Goal: Task Accomplishment & Management: Manage account settings

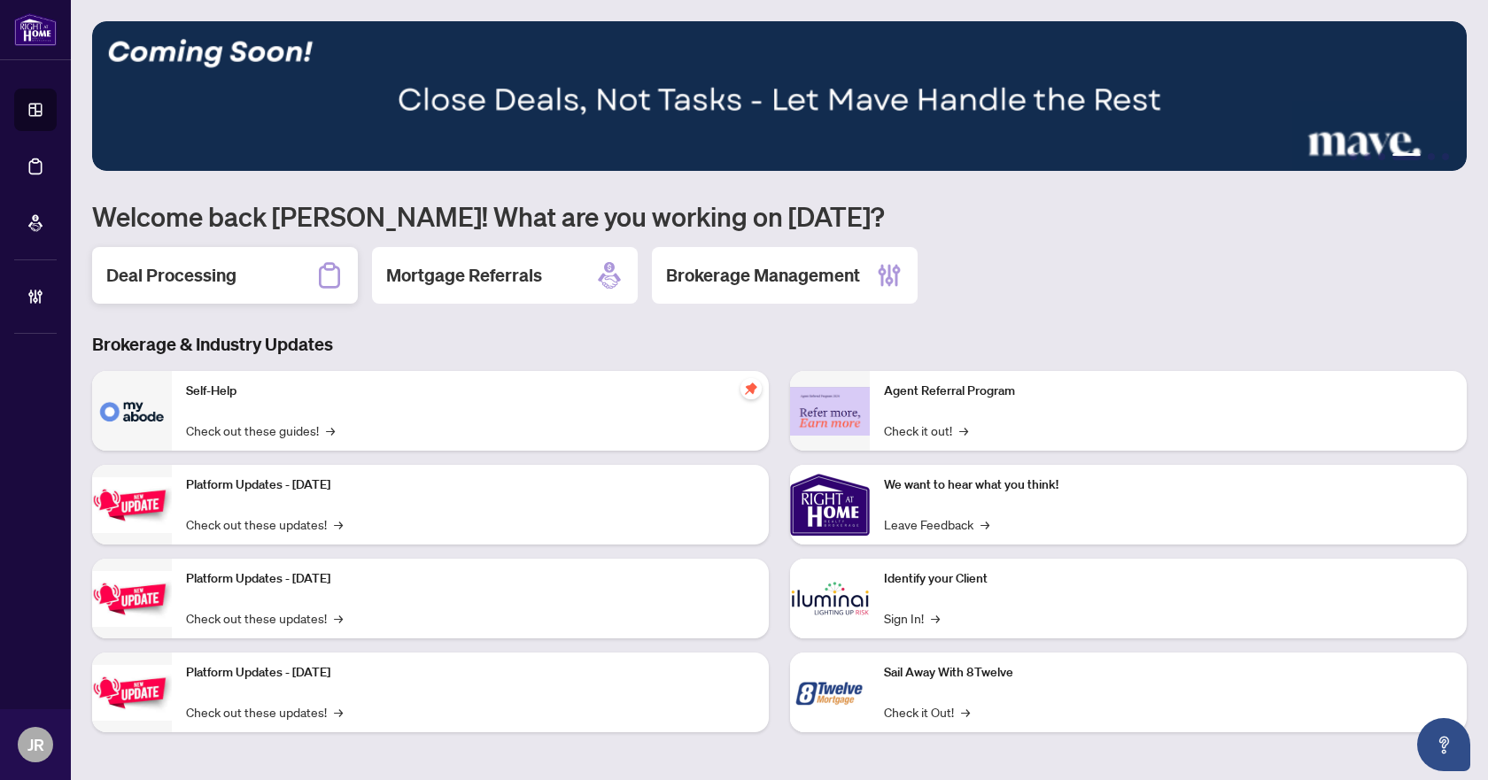
click at [210, 267] on h2 "Deal Processing" at bounding box center [171, 275] width 130 height 25
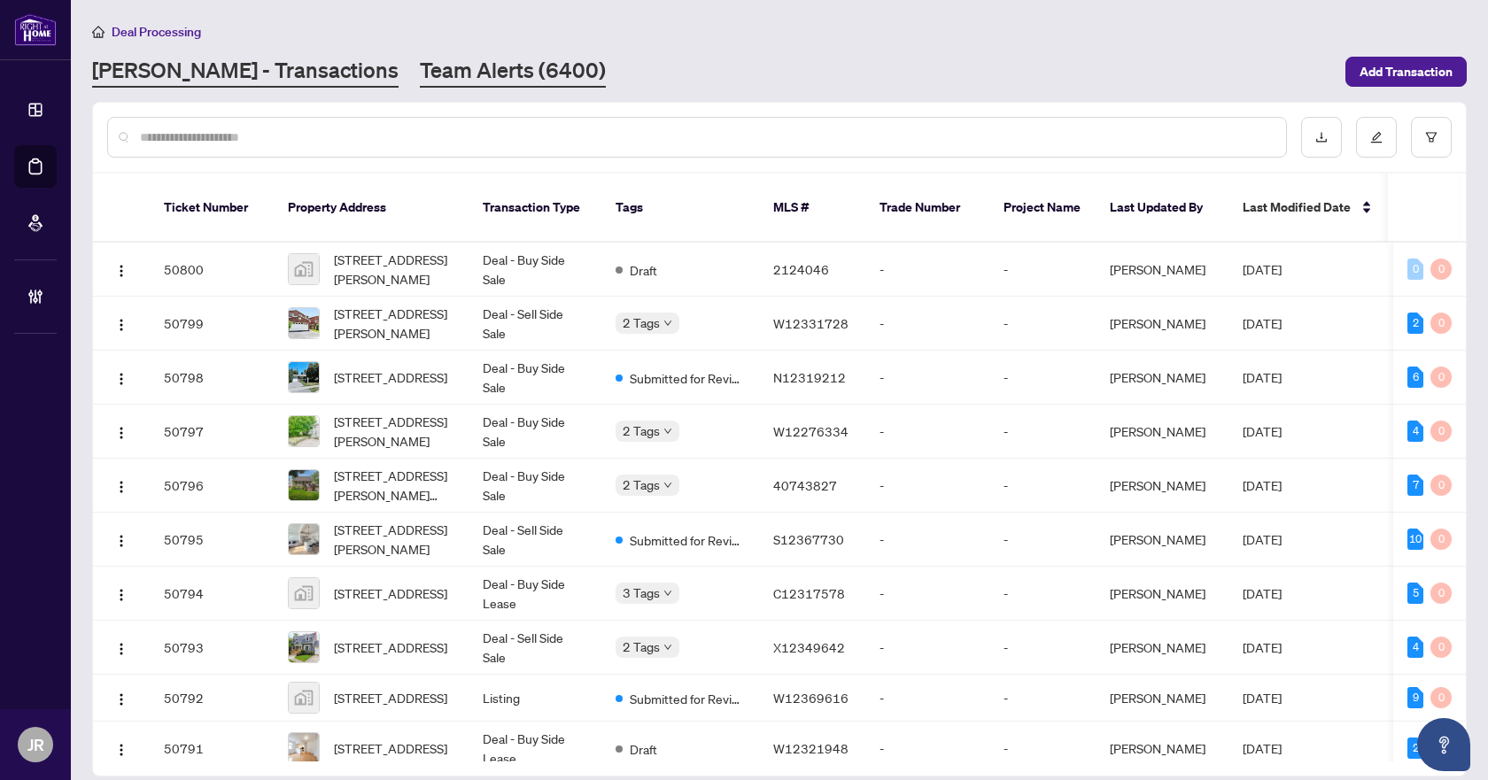
click at [431, 71] on link "Team Alerts (6400)" at bounding box center [513, 72] width 186 height 32
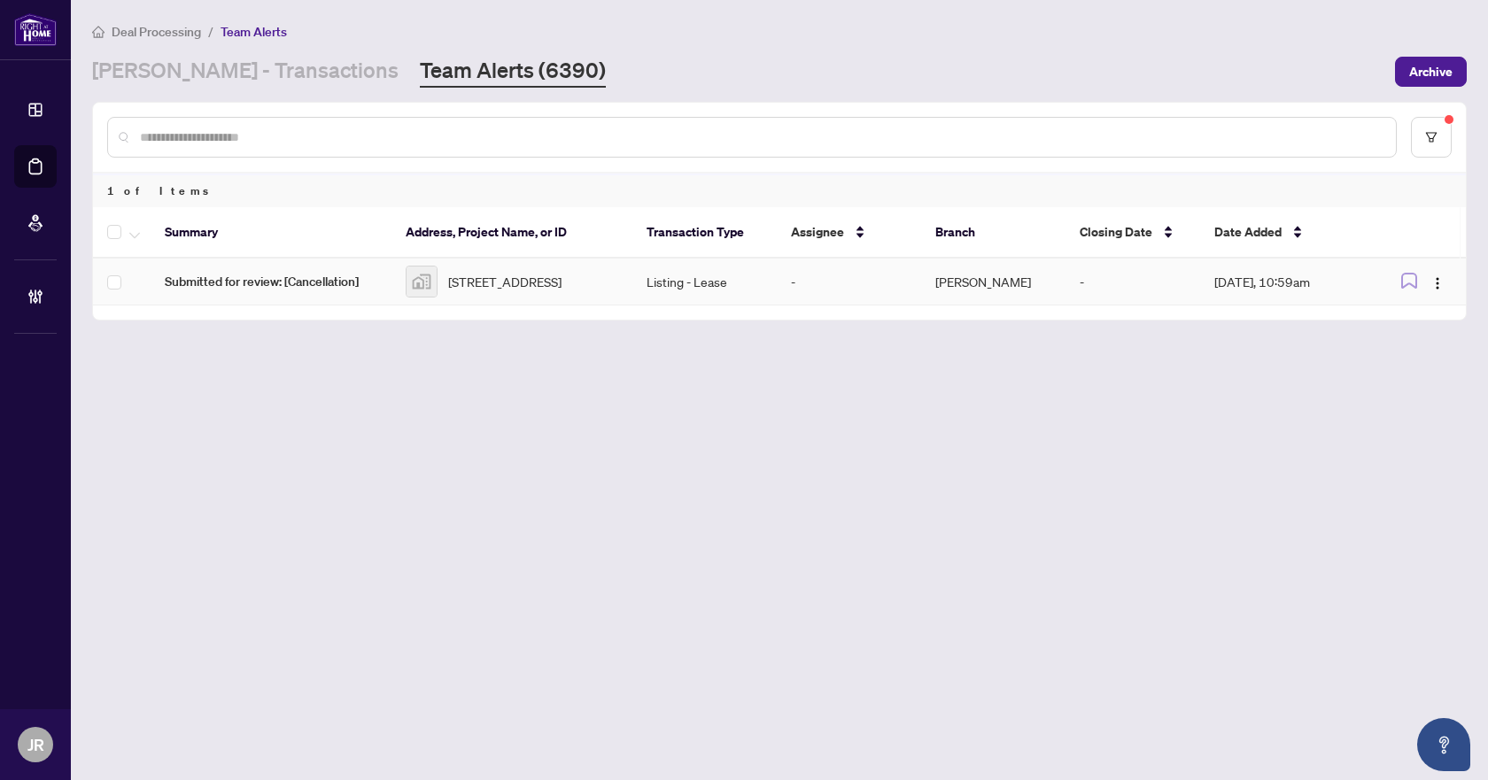
click at [321, 291] on span "Submitted for review: [Cancellation]" at bounding box center [271, 281] width 213 height 19
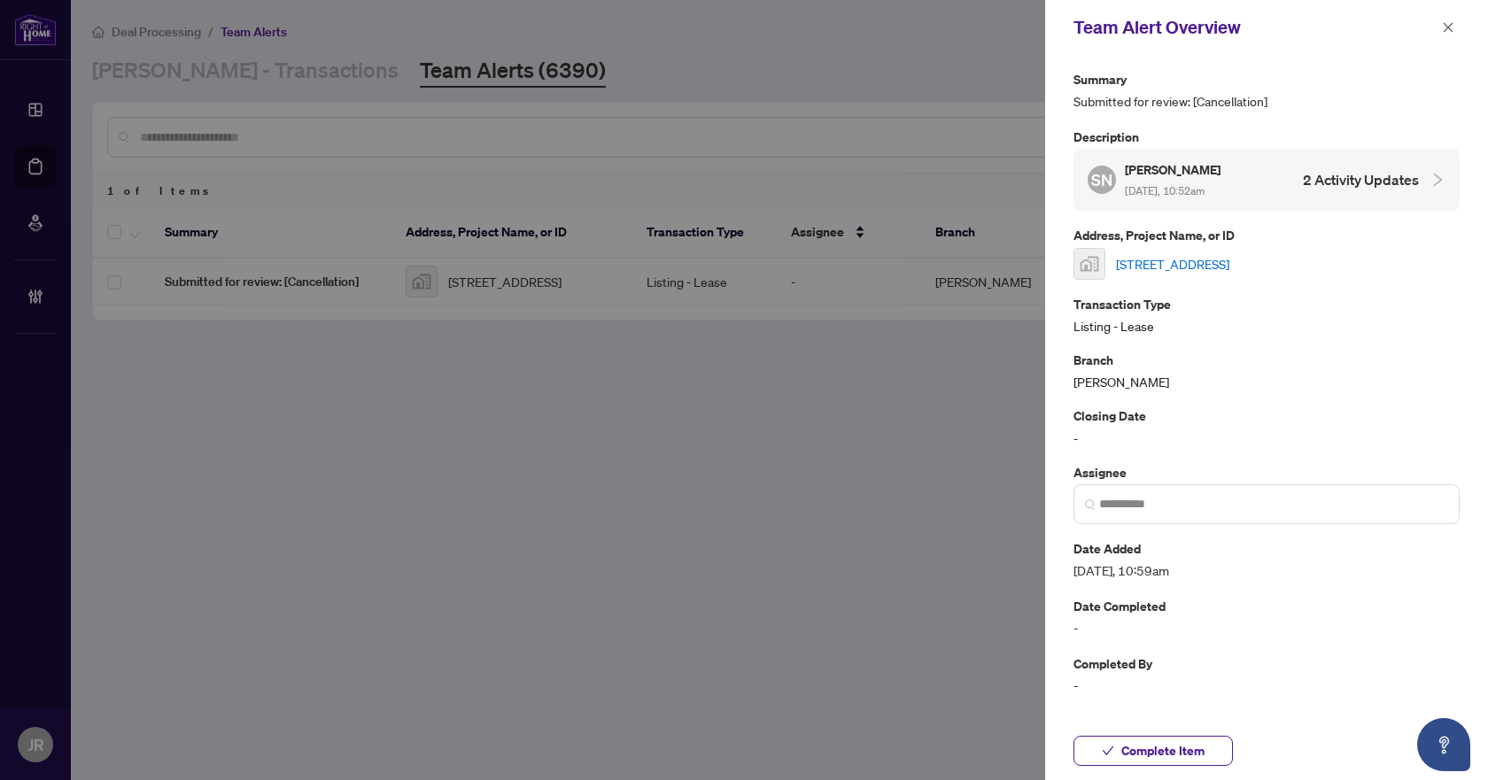
click at [1217, 259] on link "[STREET_ADDRESS]" at bounding box center [1172, 263] width 113 height 19
click at [1454, 26] on button "button" at bounding box center [1447, 27] width 23 height 21
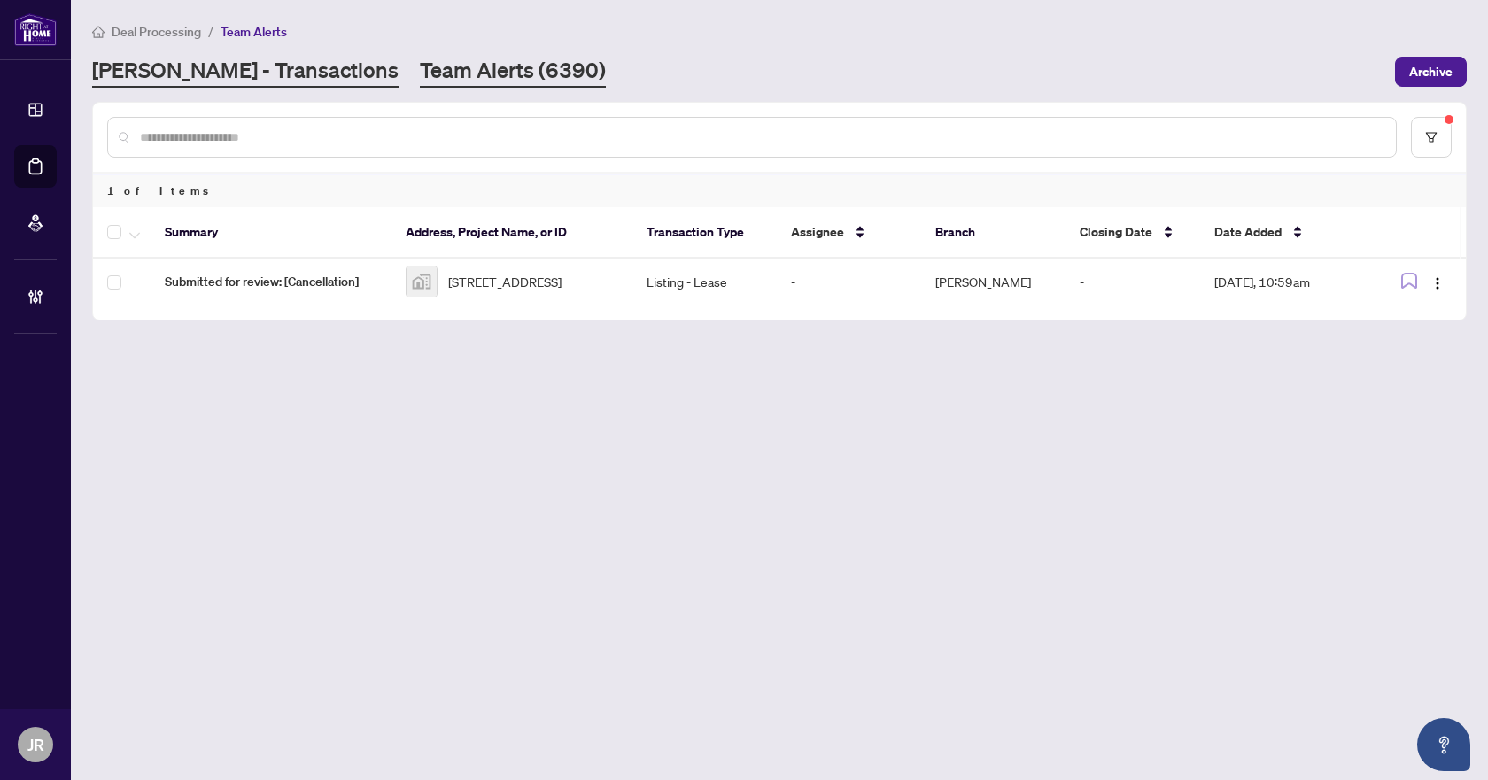
click at [135, 56] on link "[PERSON_NAME] - Transactions" at bounding box center [245, 72] width 306 height 32
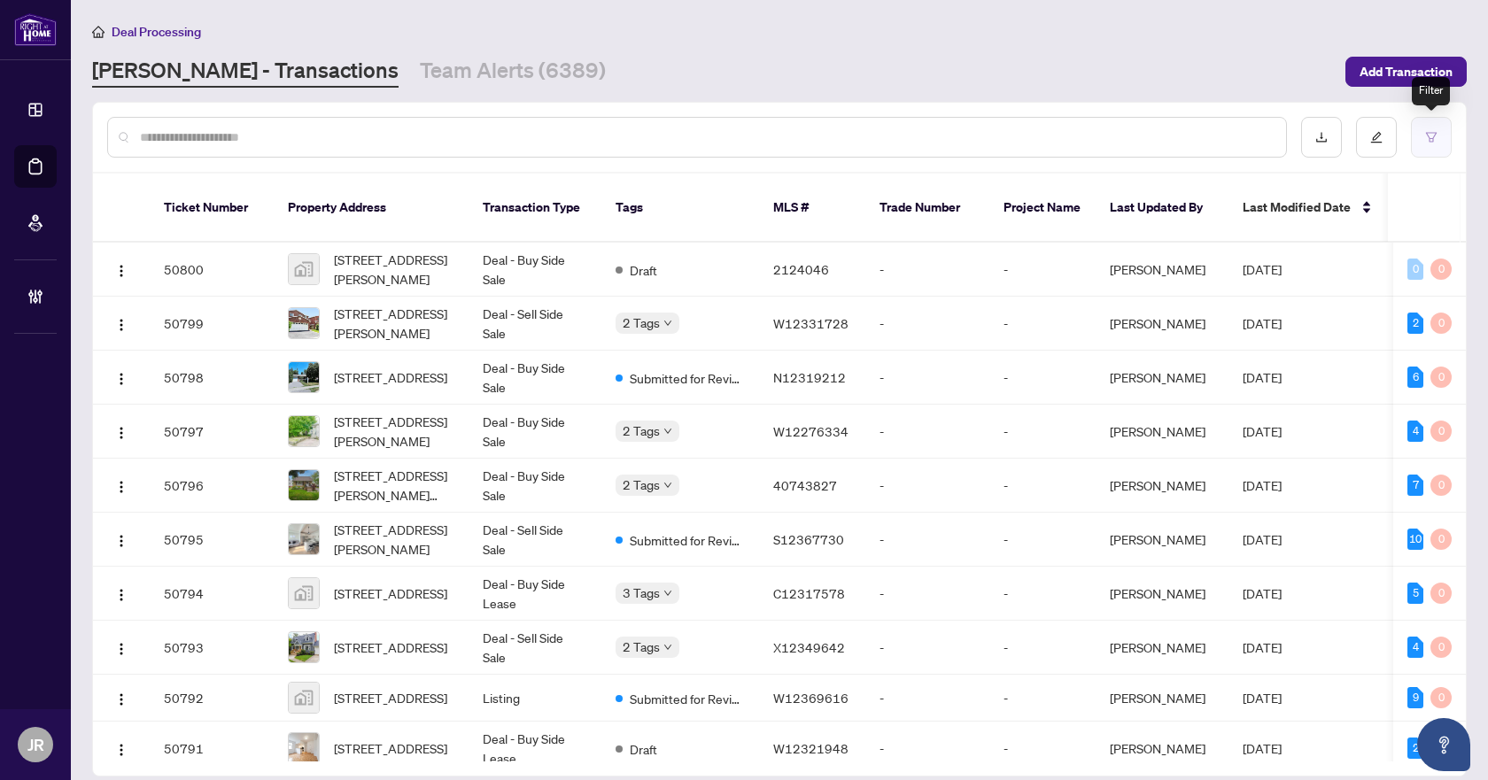
click at [1416, 142] on button "button" at bounding box center [1431, 137] width 41 height 41
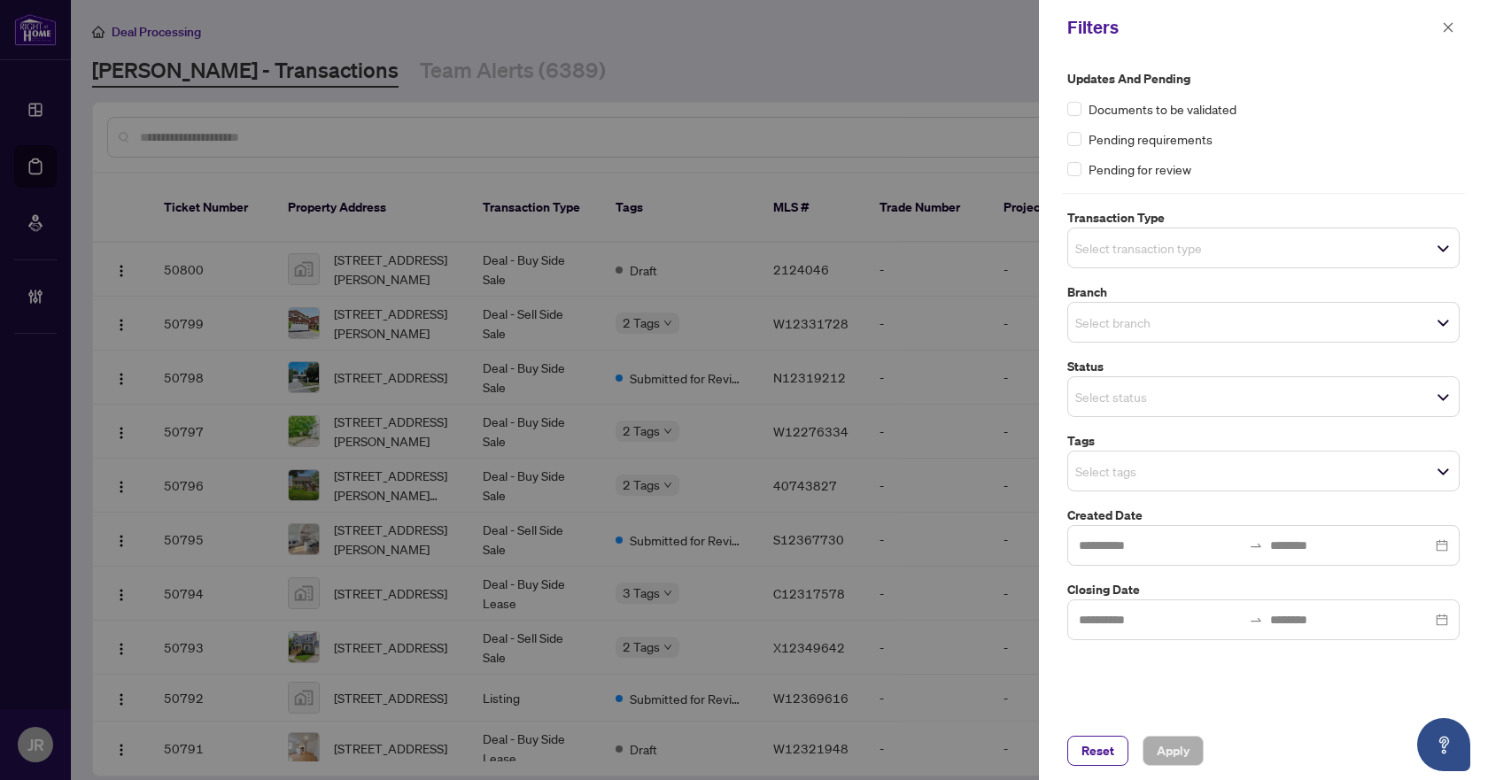
click at [1256, 298] on label "Branch" at bounding box center [1263, 291] width 392 height 19
click at [1251, 317] on span "Select branch" at bounding box center [1263, 322] width 390 height 25
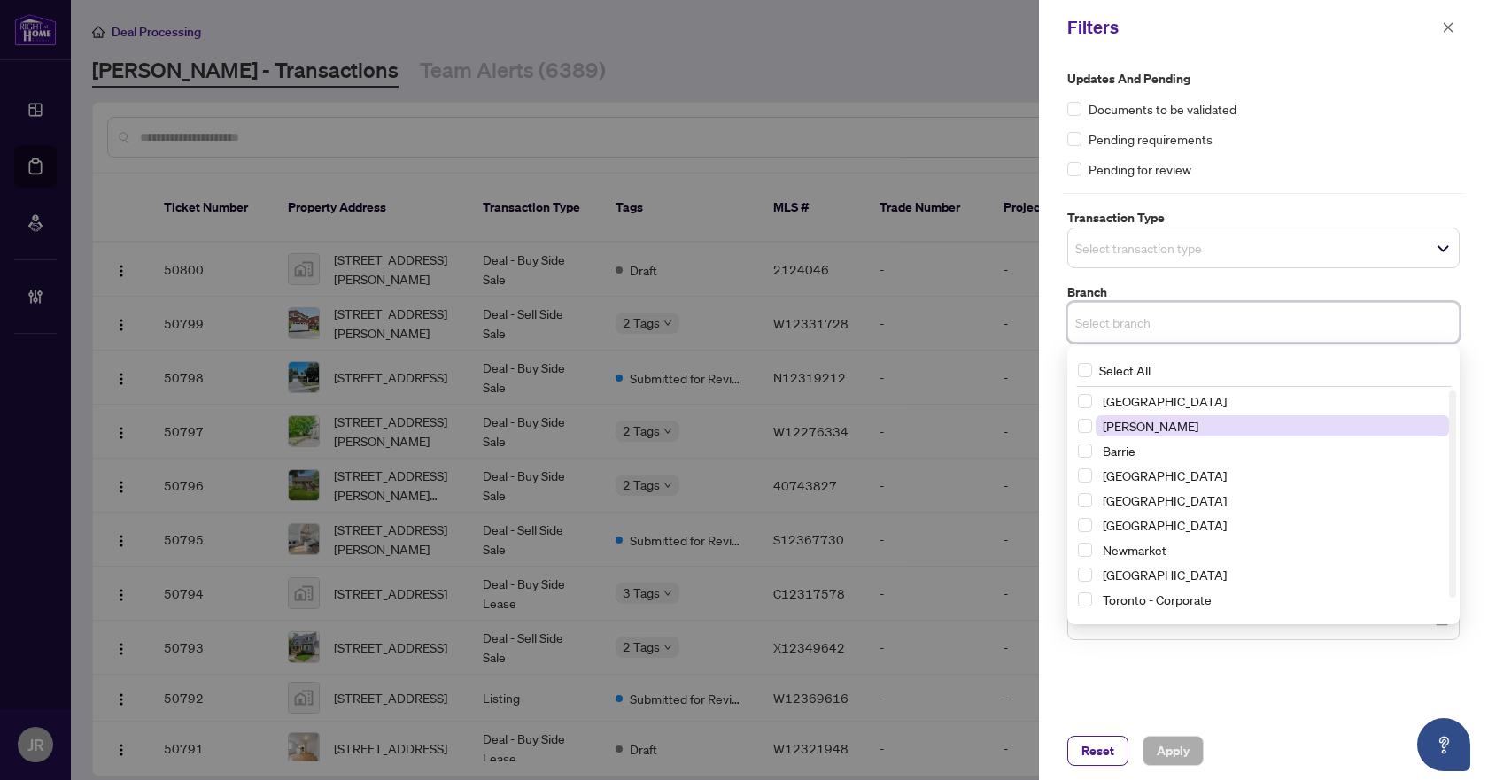
click at [1185, 431] on span "[PERSON_NAME]" at bounding box center [1271, 425] width 353 height 21
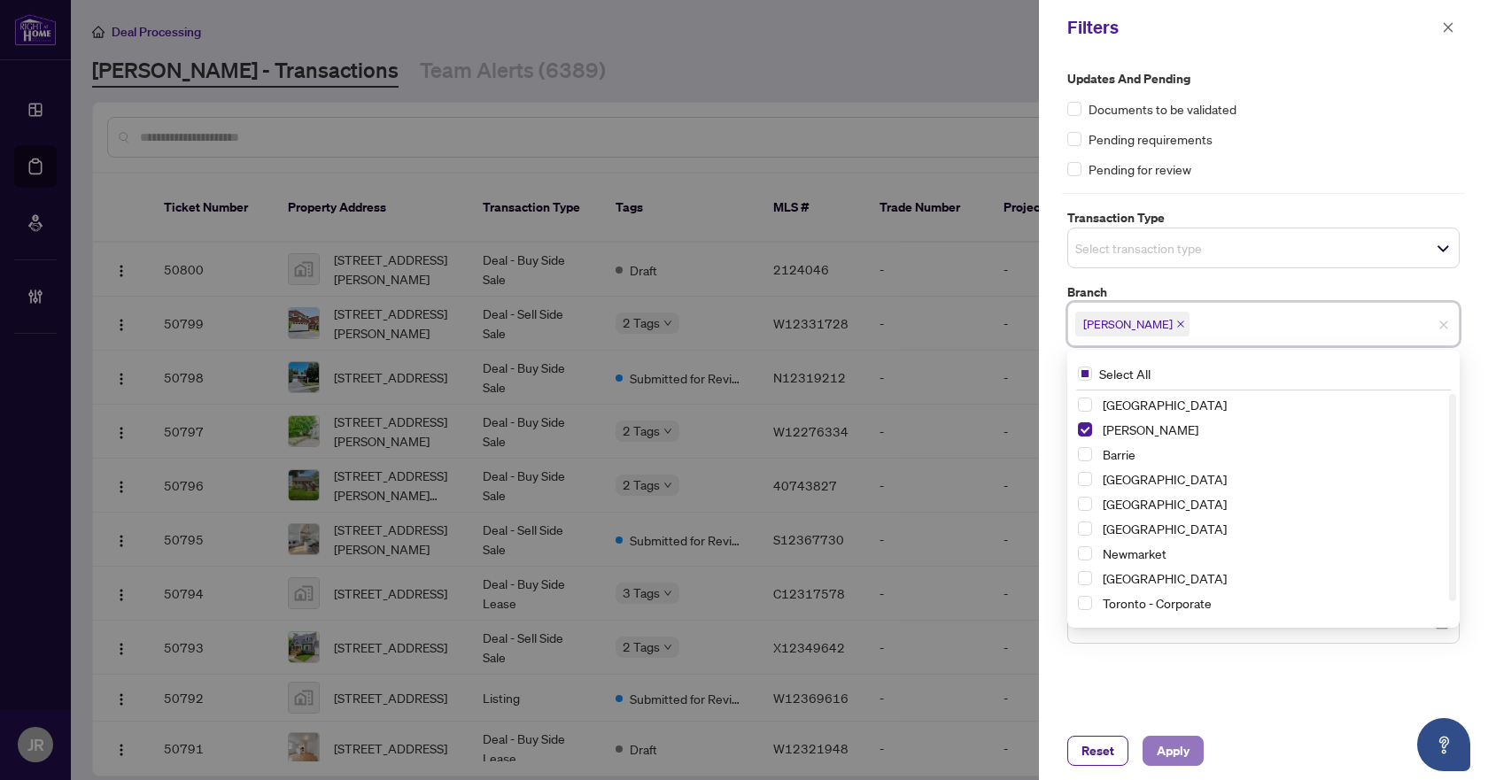
click at [1179, 747] on span "Apply" at bounding box center [1172, 751] width 33 height 28
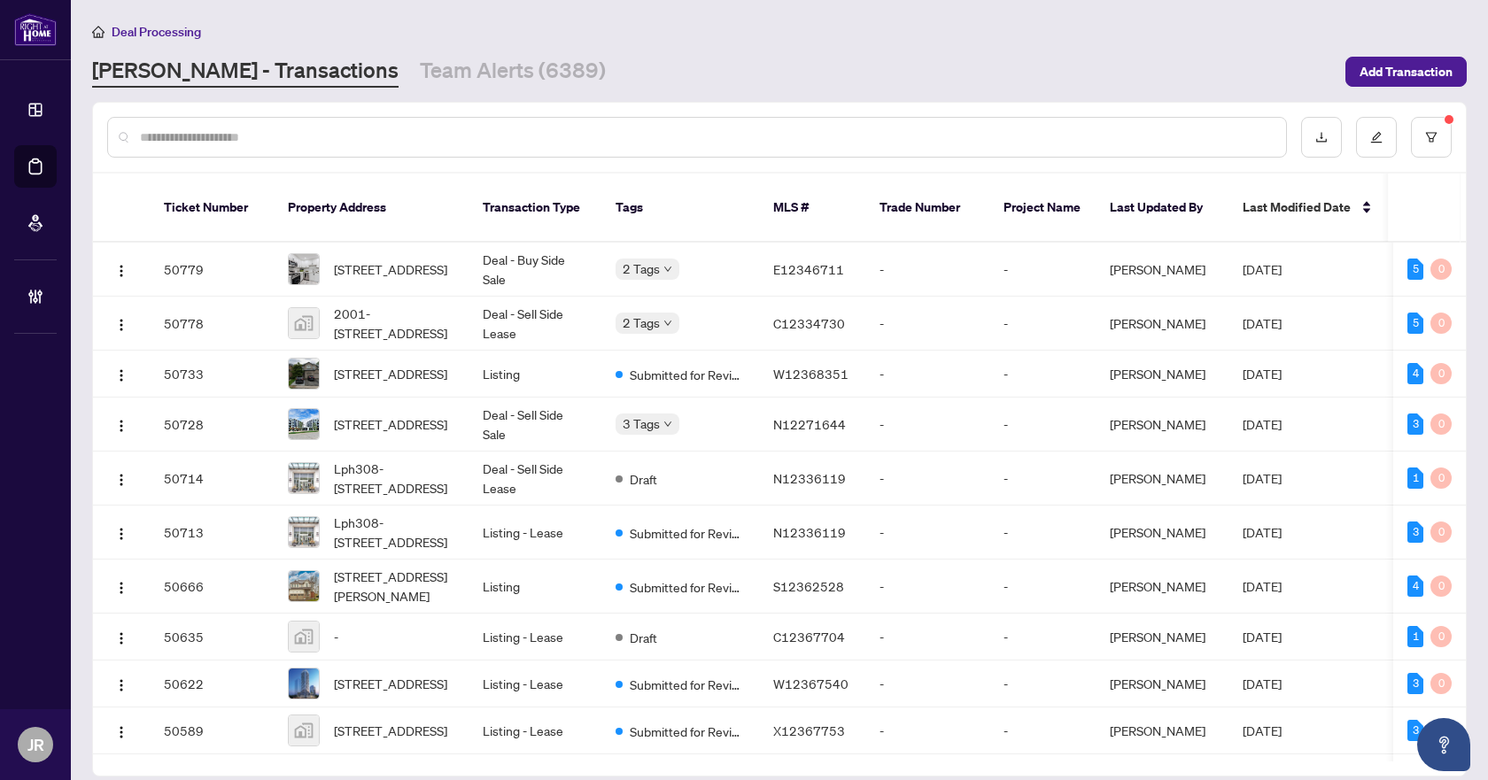
click at [517, 131] on input "text" at bounding box center [706, 137] width 1132 height 19
click at [510, 139] on input "text" at bounding box center [706, 137] width 1132 height 19
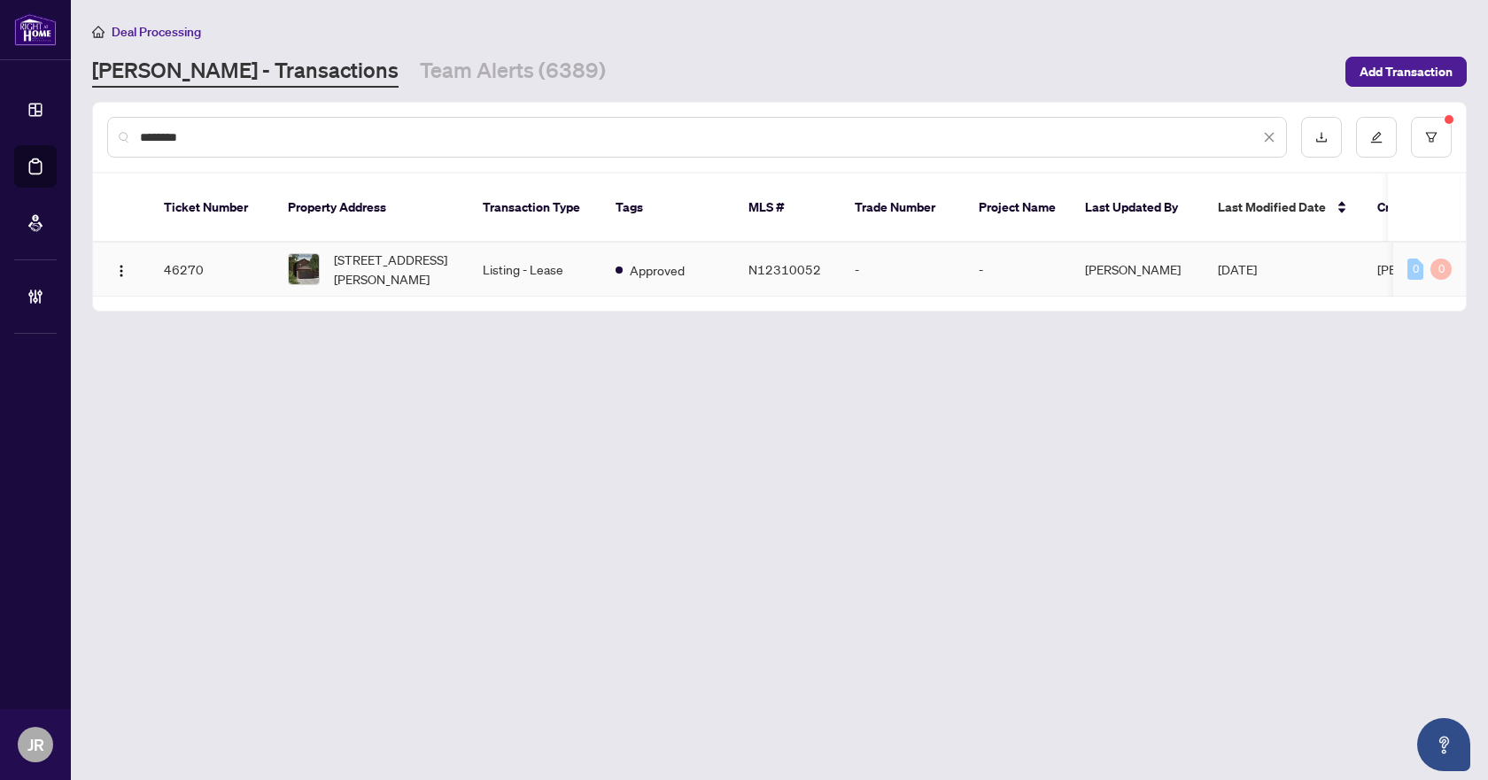
type input "********"
click at [592, 250] on td "Listing - Lease" at bounding box center [534, 270] width 133 height 54
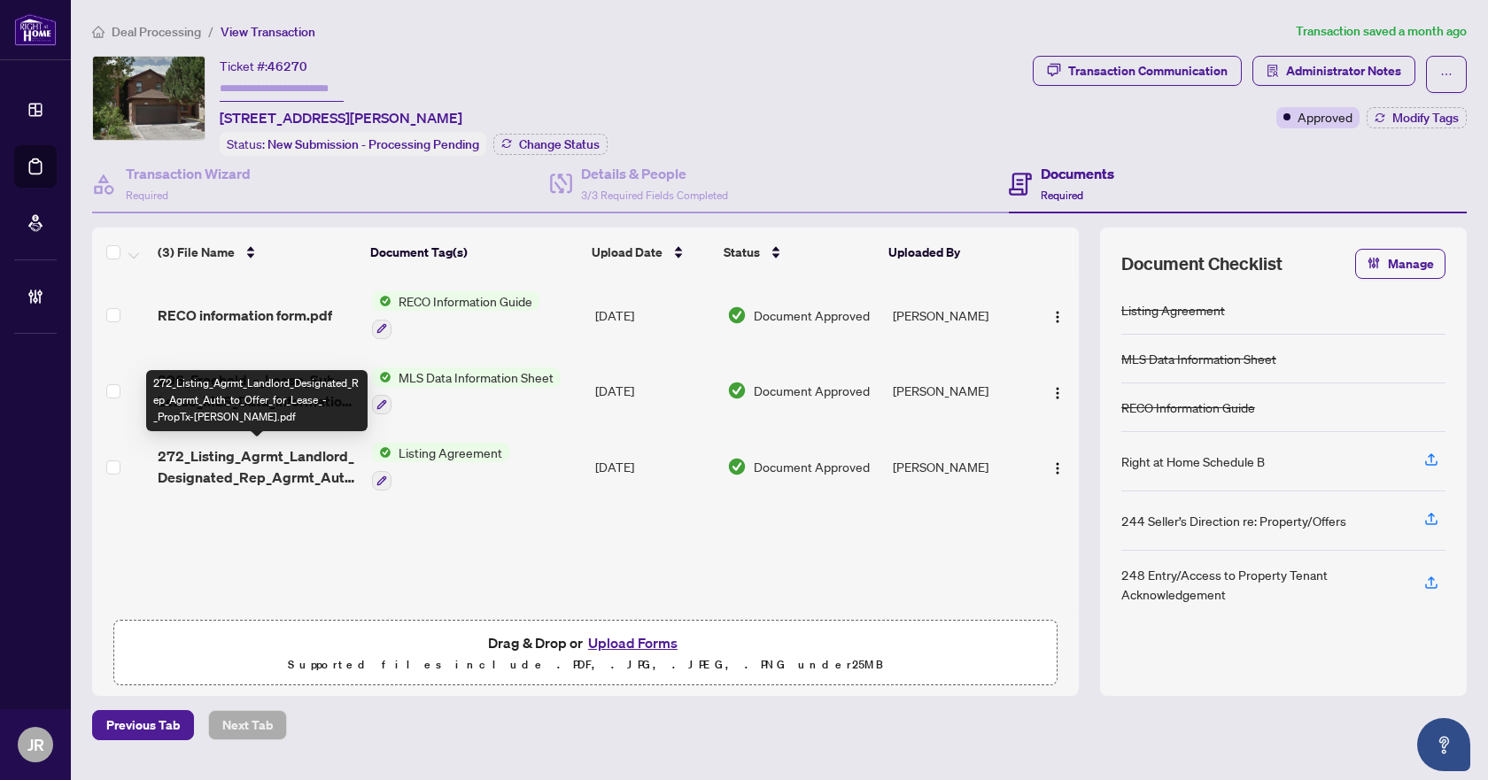
click at [276, 462] on span "272_Listing_Agrmt_Landlord_Designated_Rep_Agrmt_Auth_to_Offer_for_Lease_-_PropT…" at bounding box center [258, 466] width 200 height 43
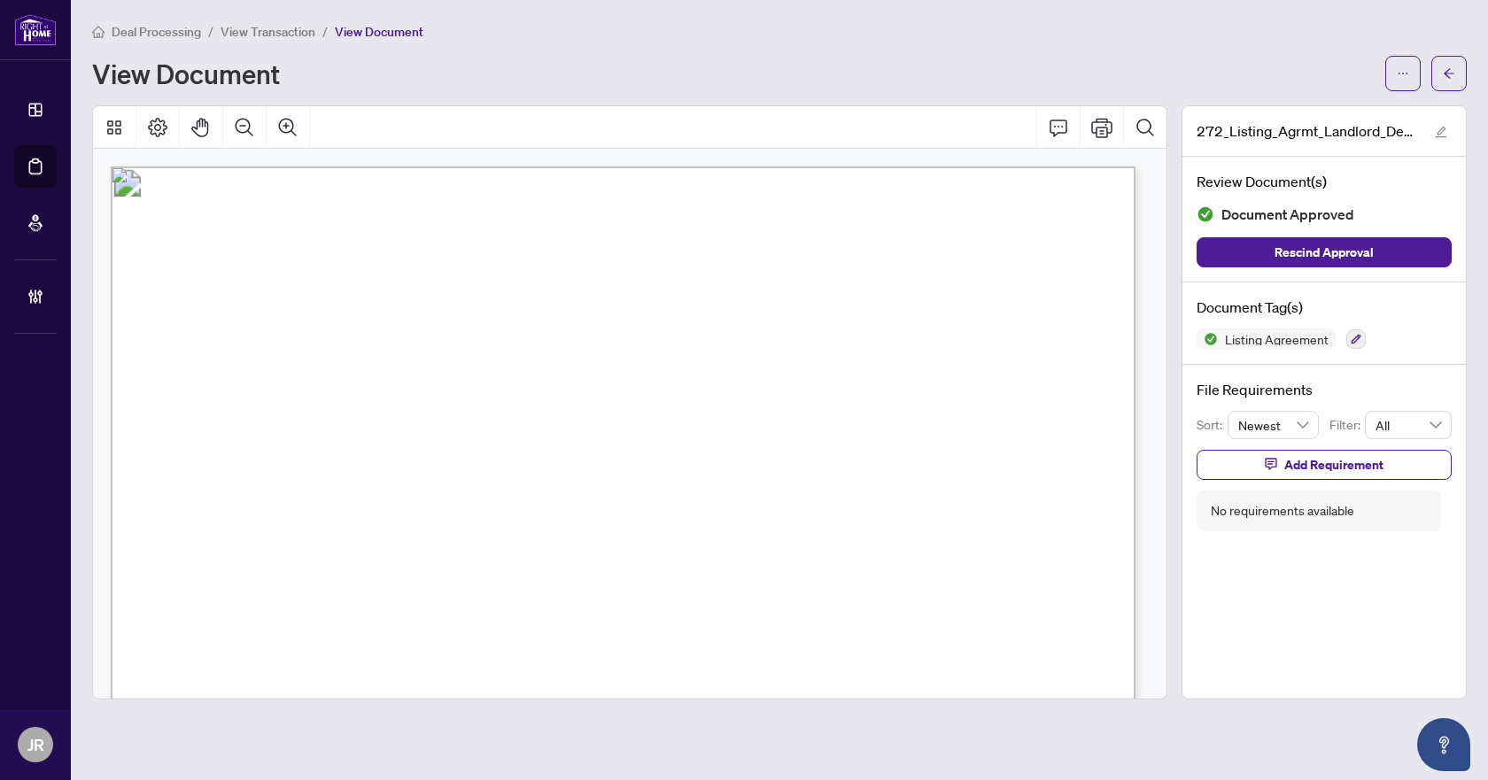
scroll to position [266, 0]
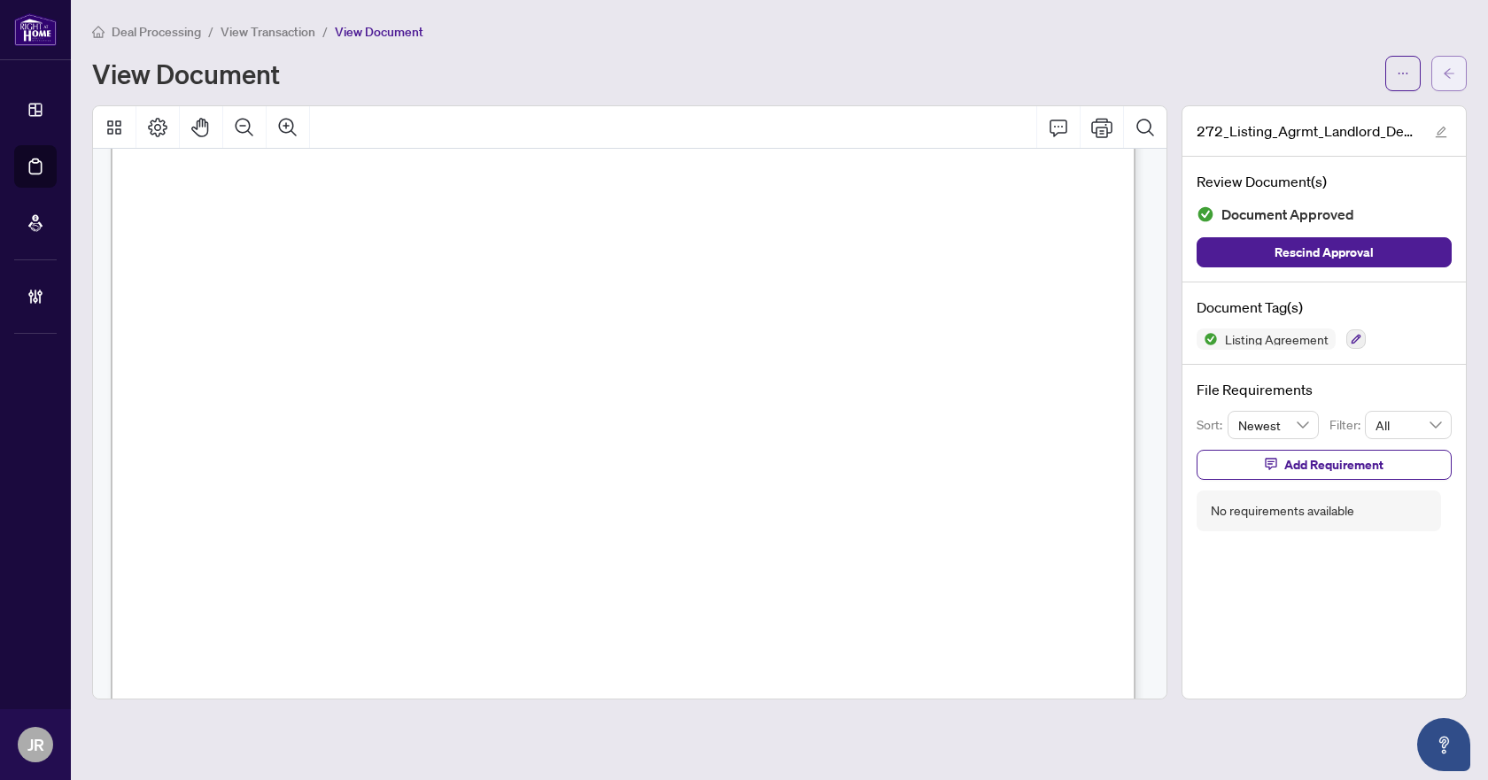
click at [1445, 63] on span "button" at bounding box center [1448, 73] width 12 height 28
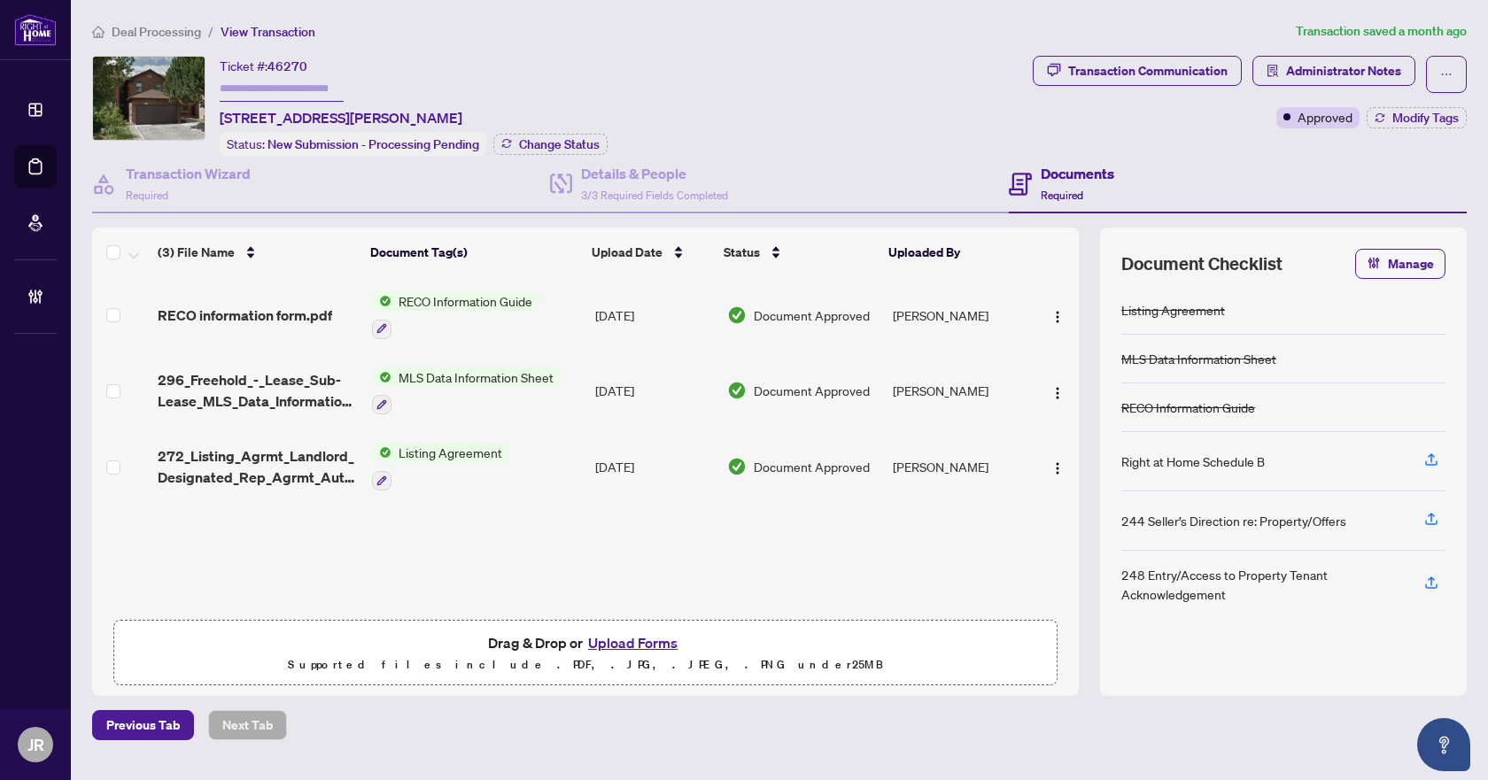
click at [336, 380] on span "296_Freehold_-_Lease_Sub-Lease_MLS_Data_Information_Form_-_PropTx-[PERSON_NAME]…" at bounding box center [258, 390] width 200 height 43
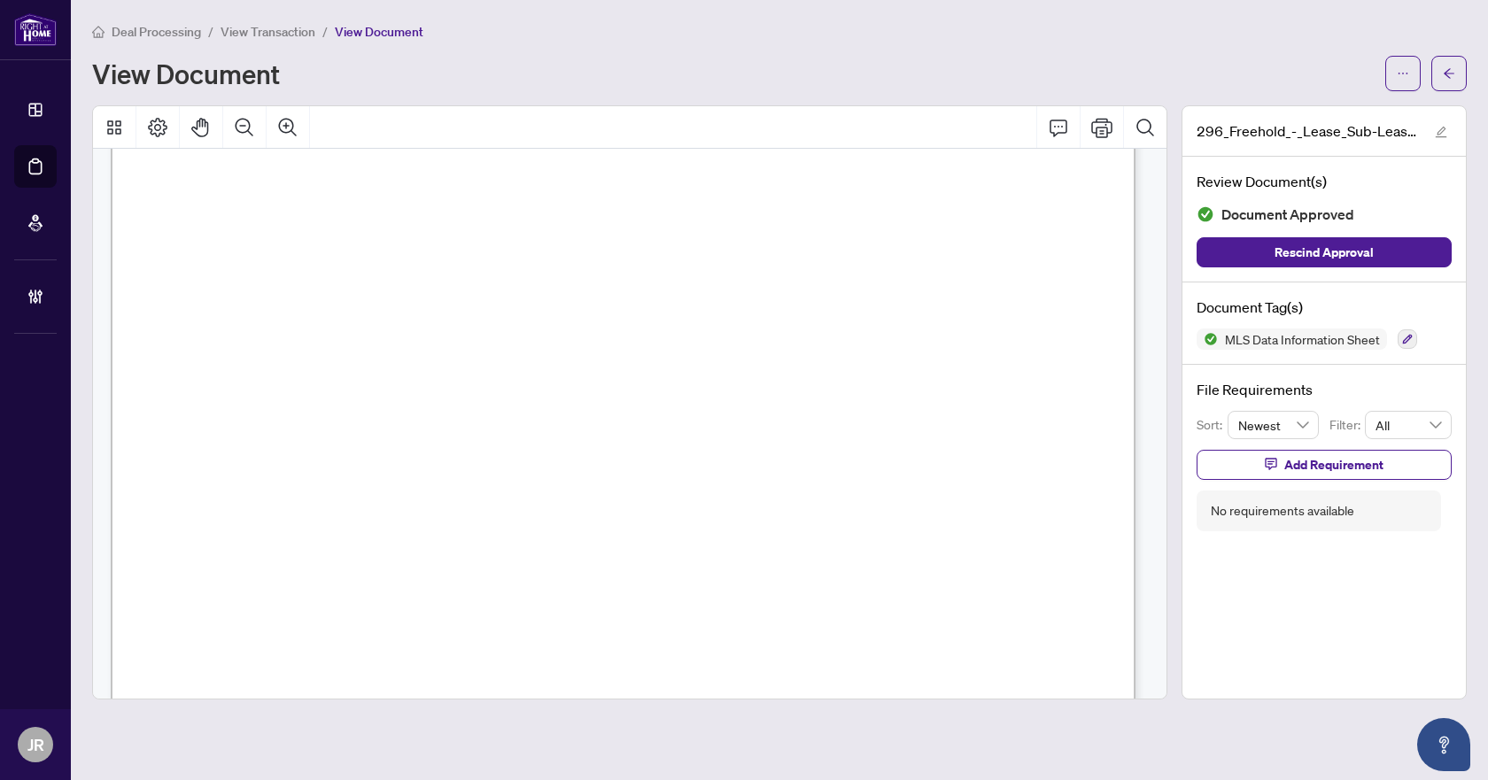
scroll to position [797, 0]
click at [1450, 84] on span "button" at bounding box center [1448, 73] width 12 height 28
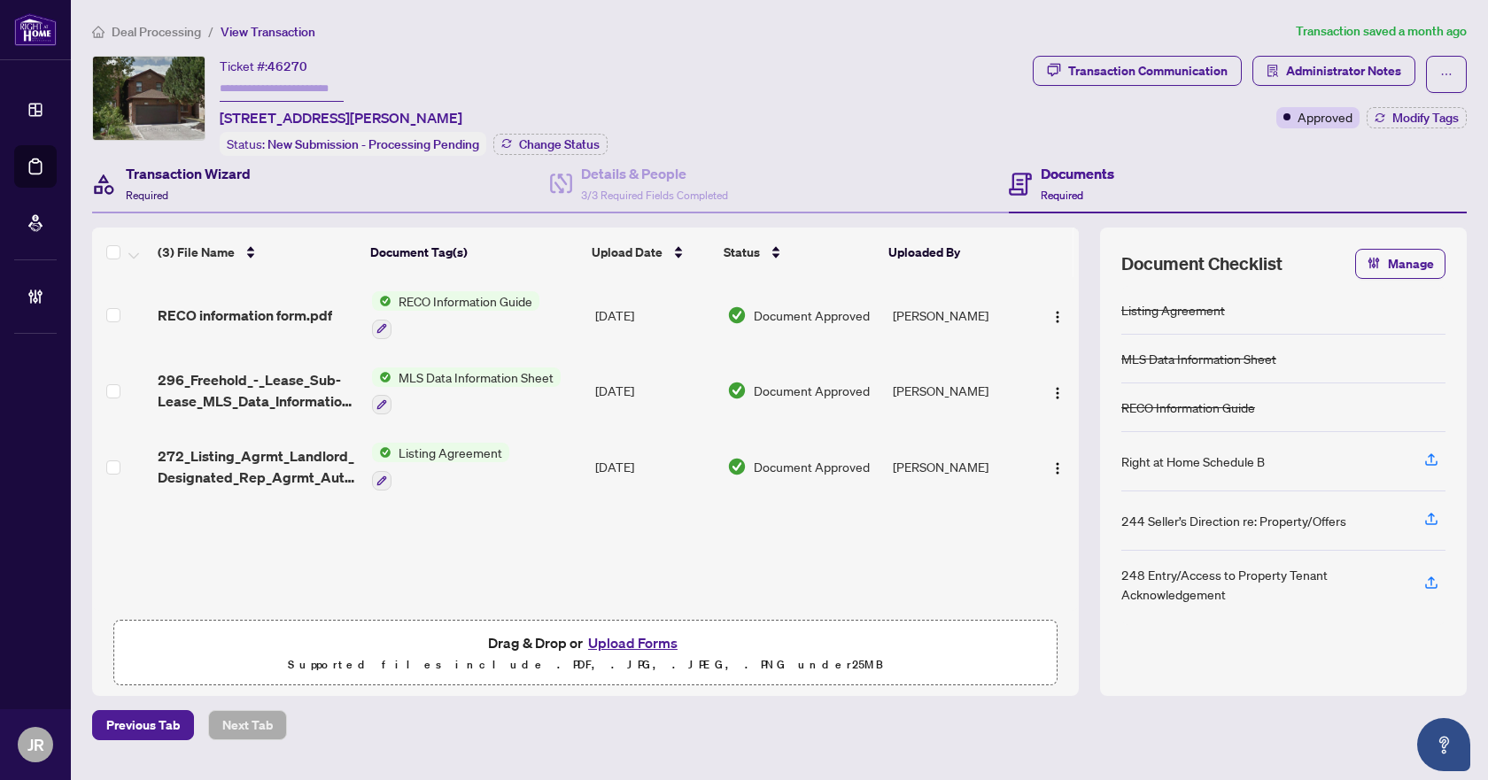
click at [203, 166] on h4 "Transaction Wizard" at bounding box center [188, 173] width 125 height 21
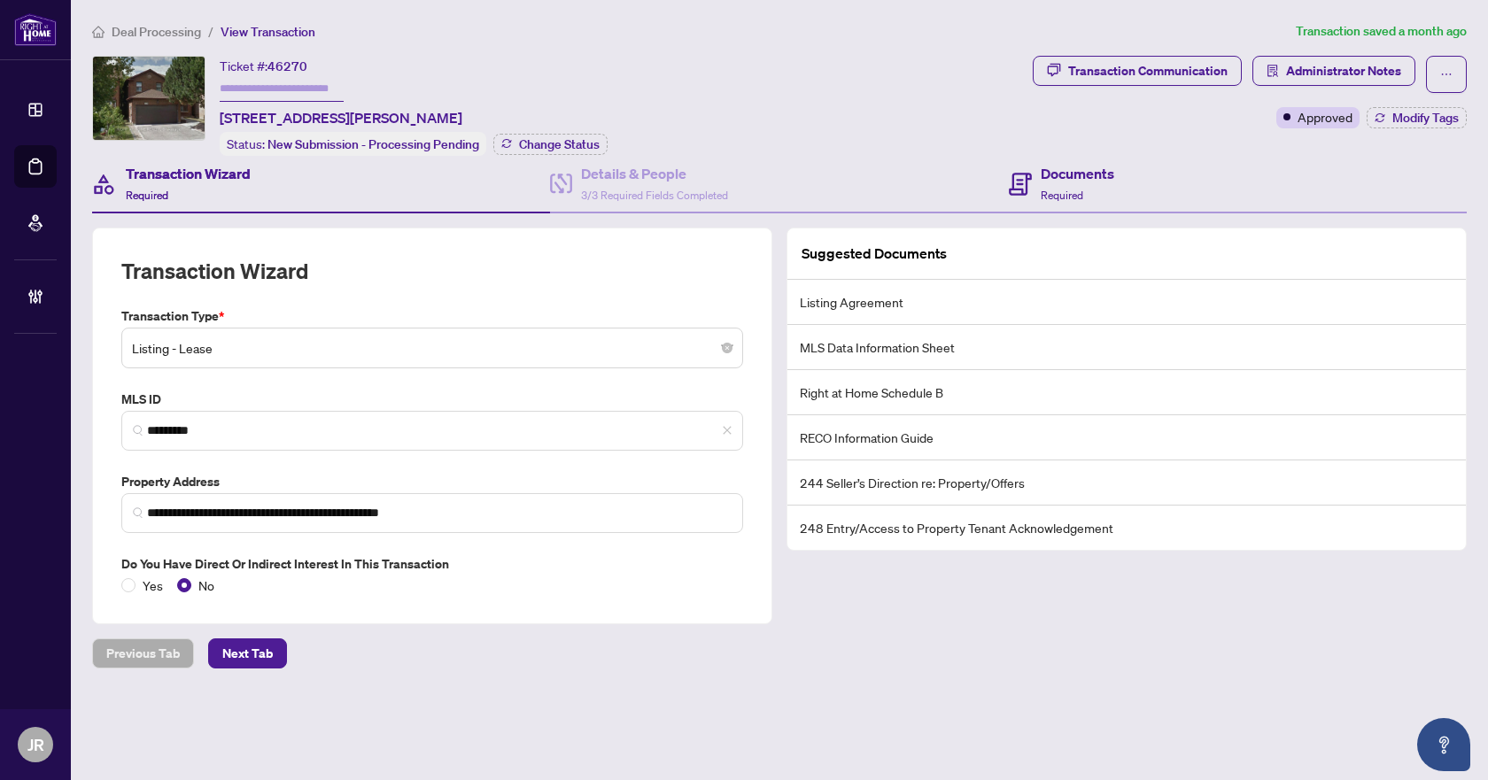
click at [1117, 175] on div "Documents Required" at bounding box center [1238, 185] width 458 height 58
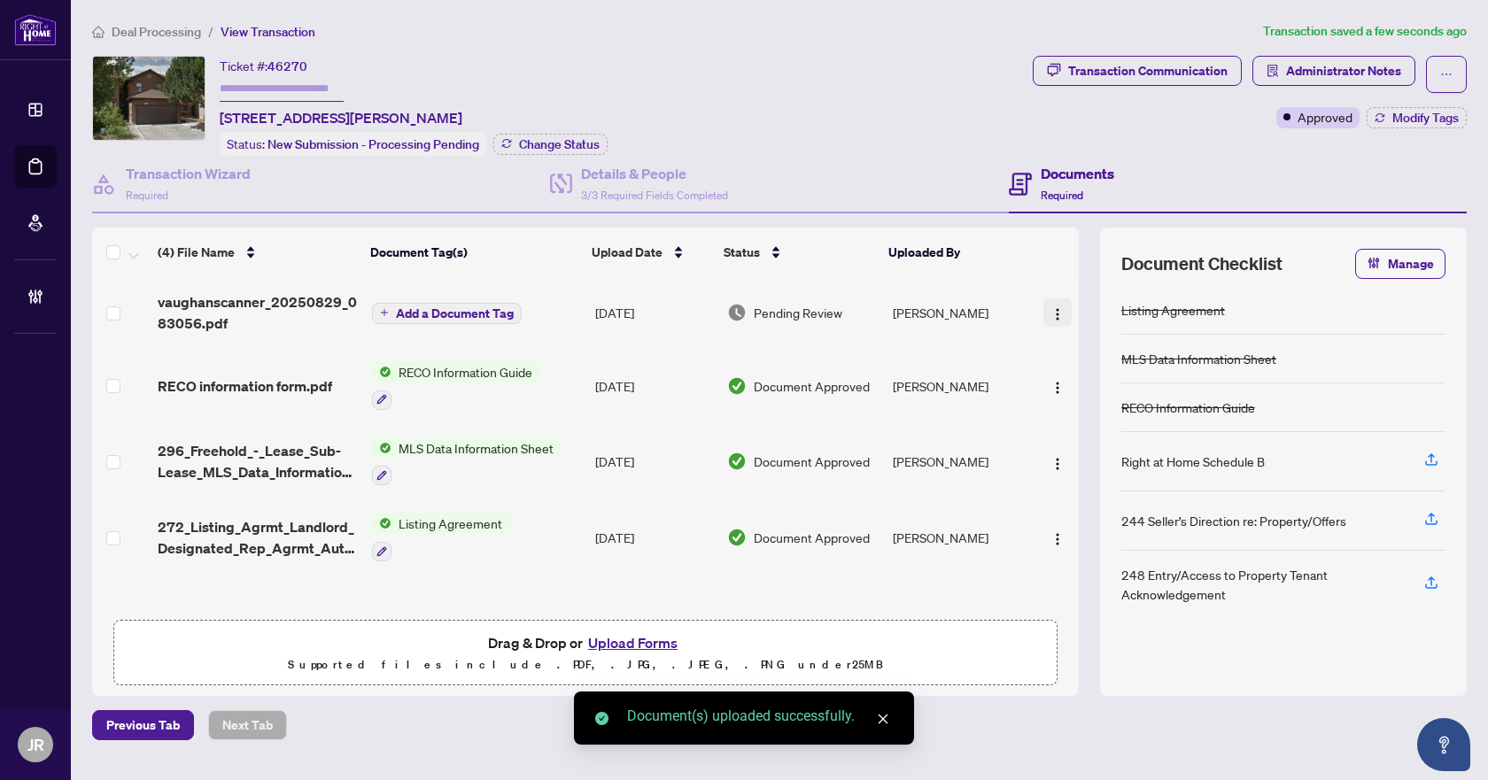
click at [1050, 309] on img "button" at bounding box center [1057, 314] width 14 height 14
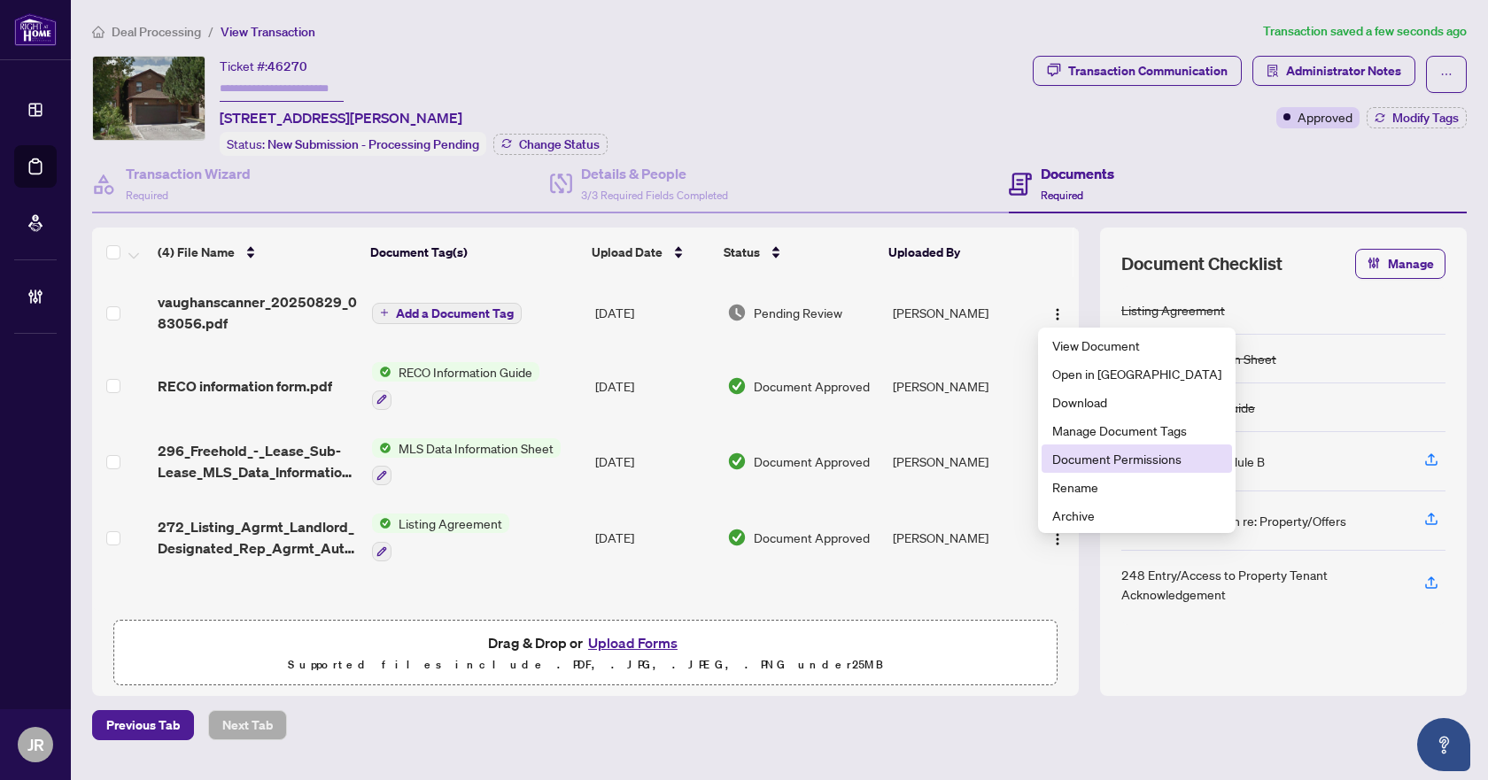
click at [1057, 455] on span "Document Permissions" at bounding box center [1136, 458] width 169 height 19
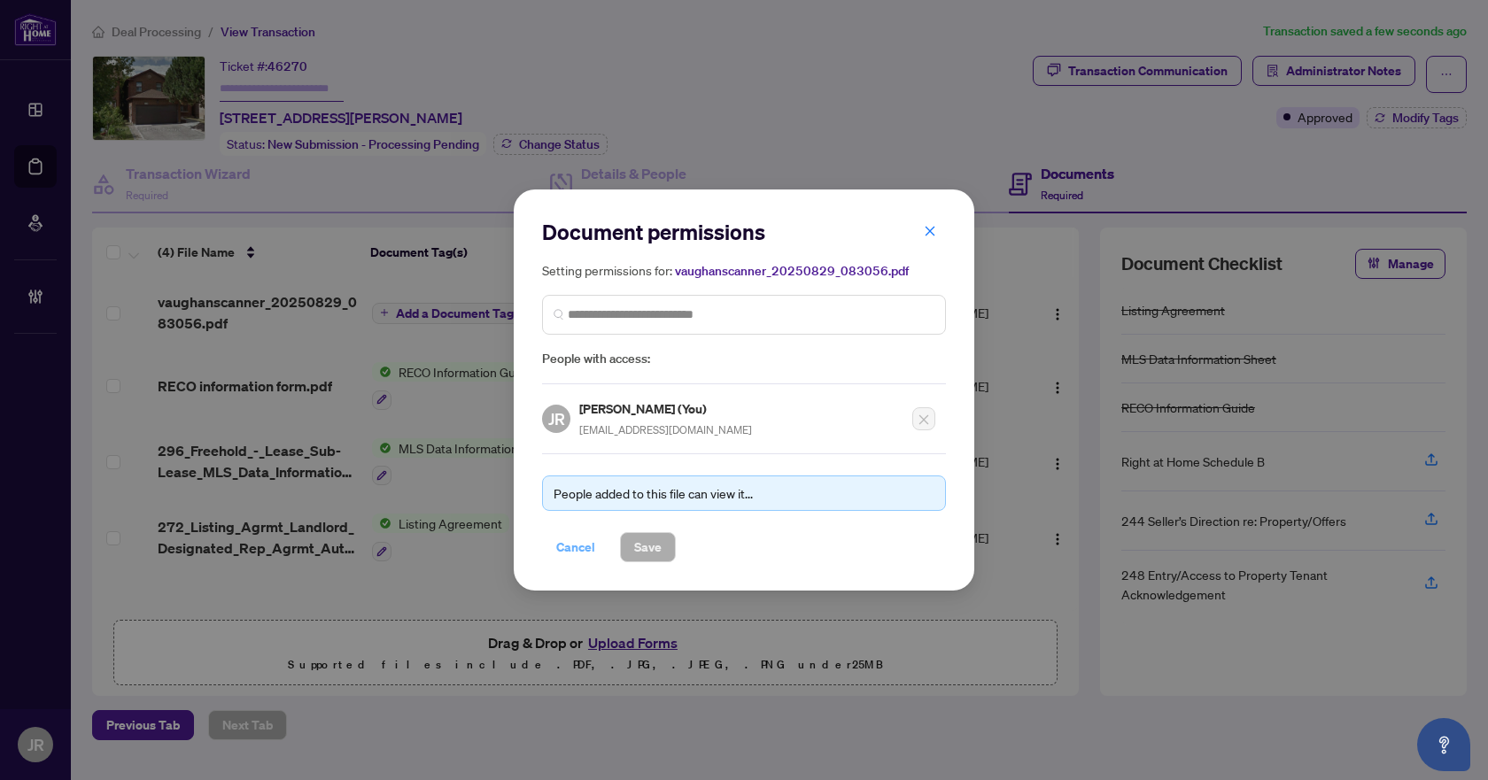
click at [570, 547] on span "Cancel" at bounding box center [575, 547] width 39 height 28
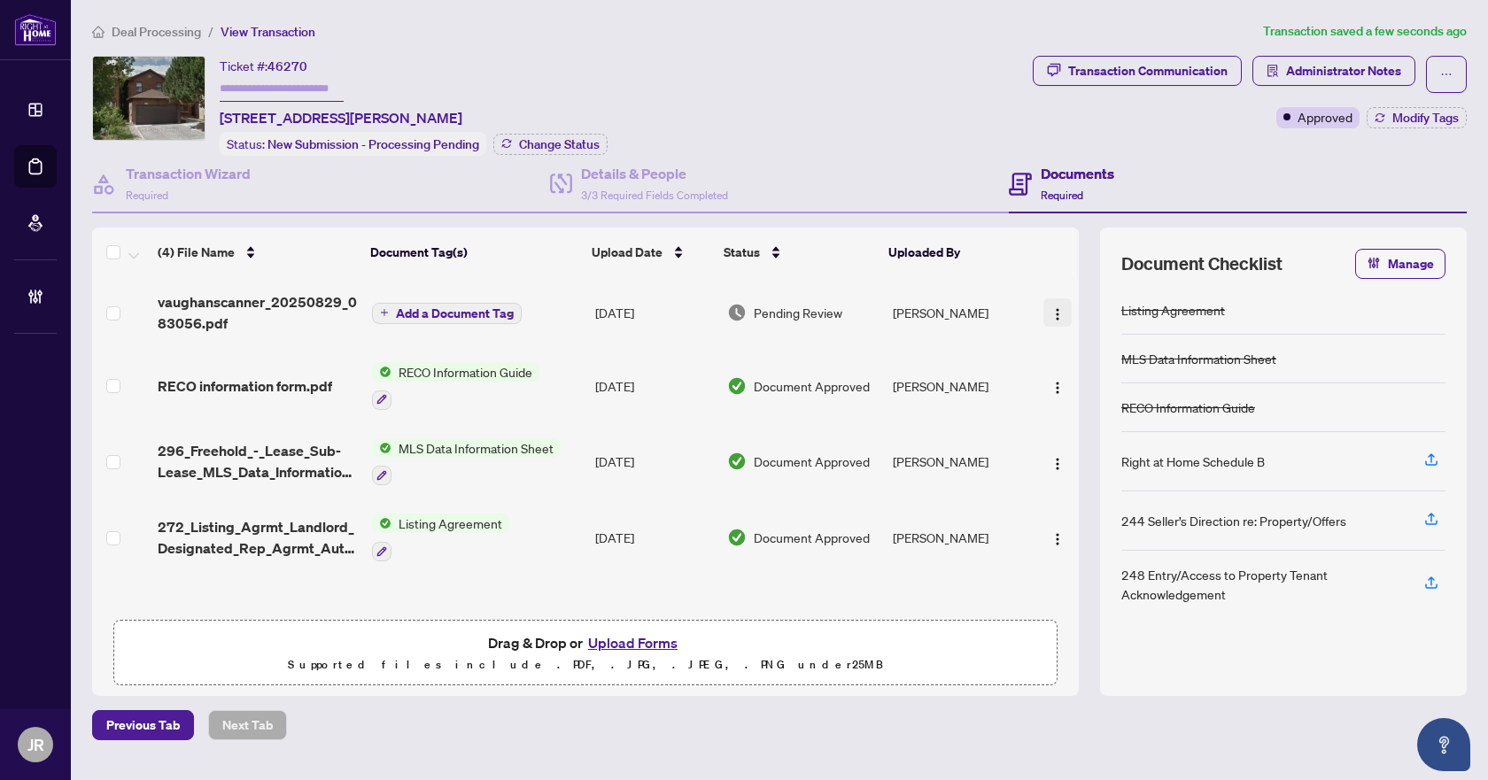
click at [1043, 306] on button "button" at bounding box center [1057, 312] width 28 height 28
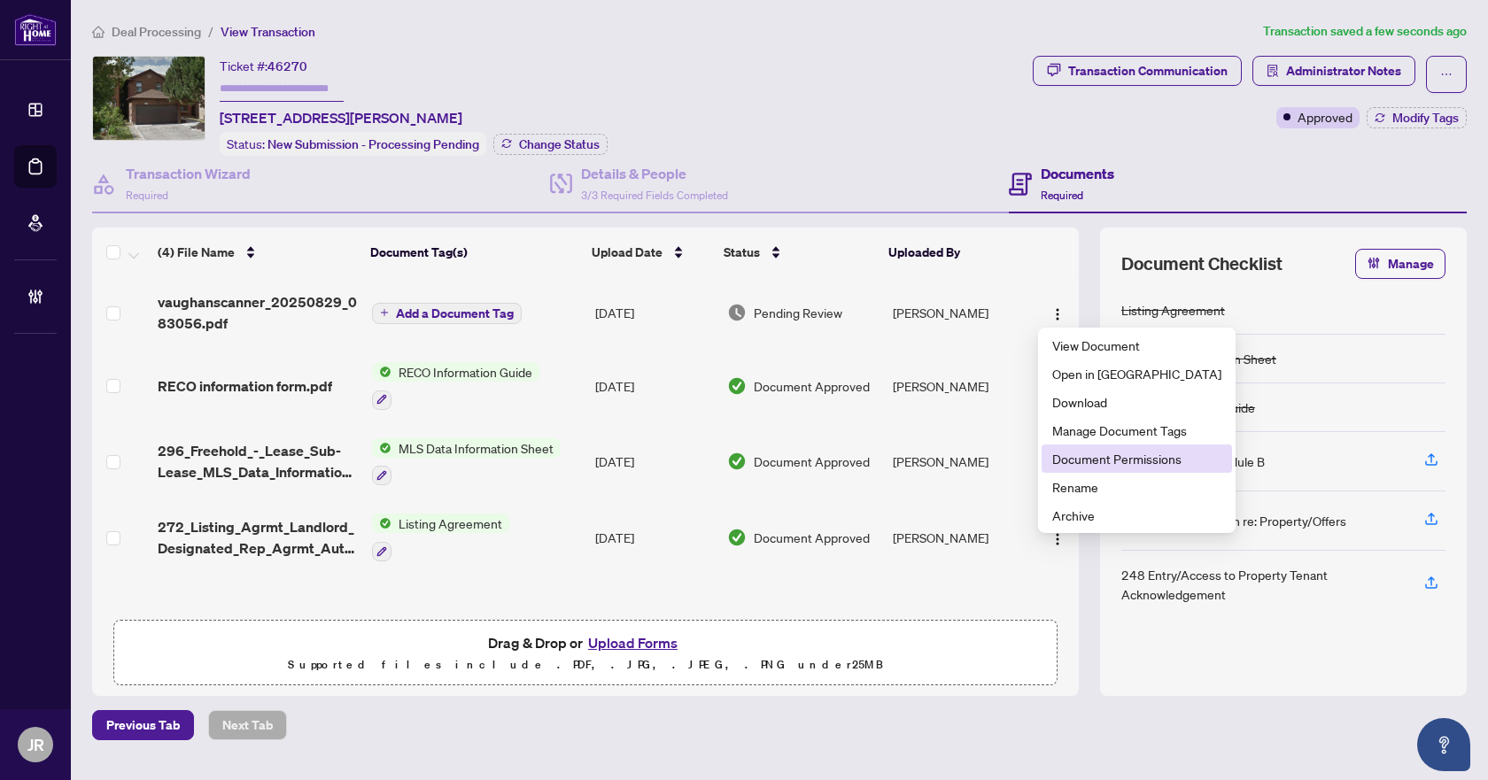
click at [1100, 459] on span "Document Permissions" at bounding box center [1136, 458] width 169 height 19
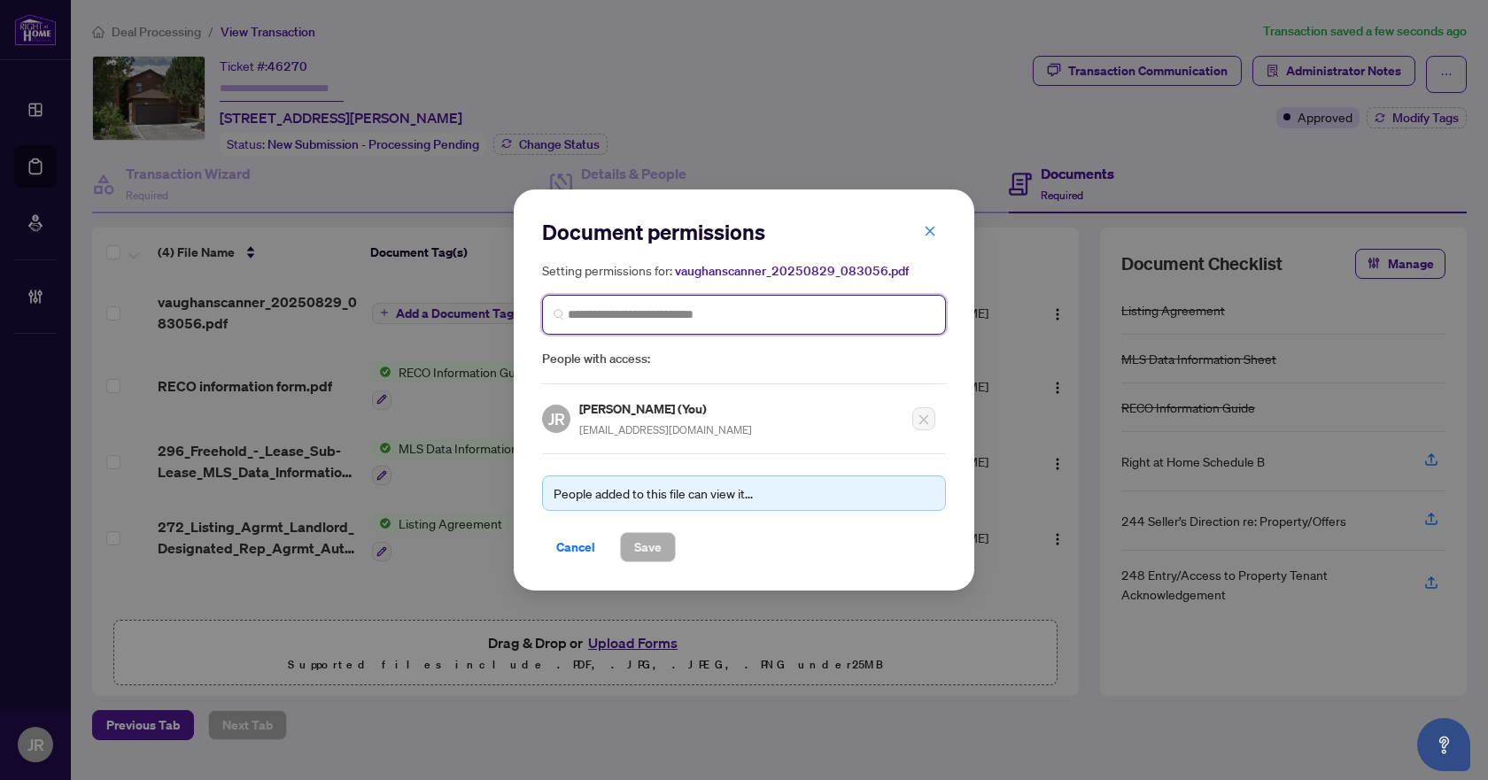
click at [676, 312] on input "search" at bounding box center [751, 314] width 367 height 19
type input "****"
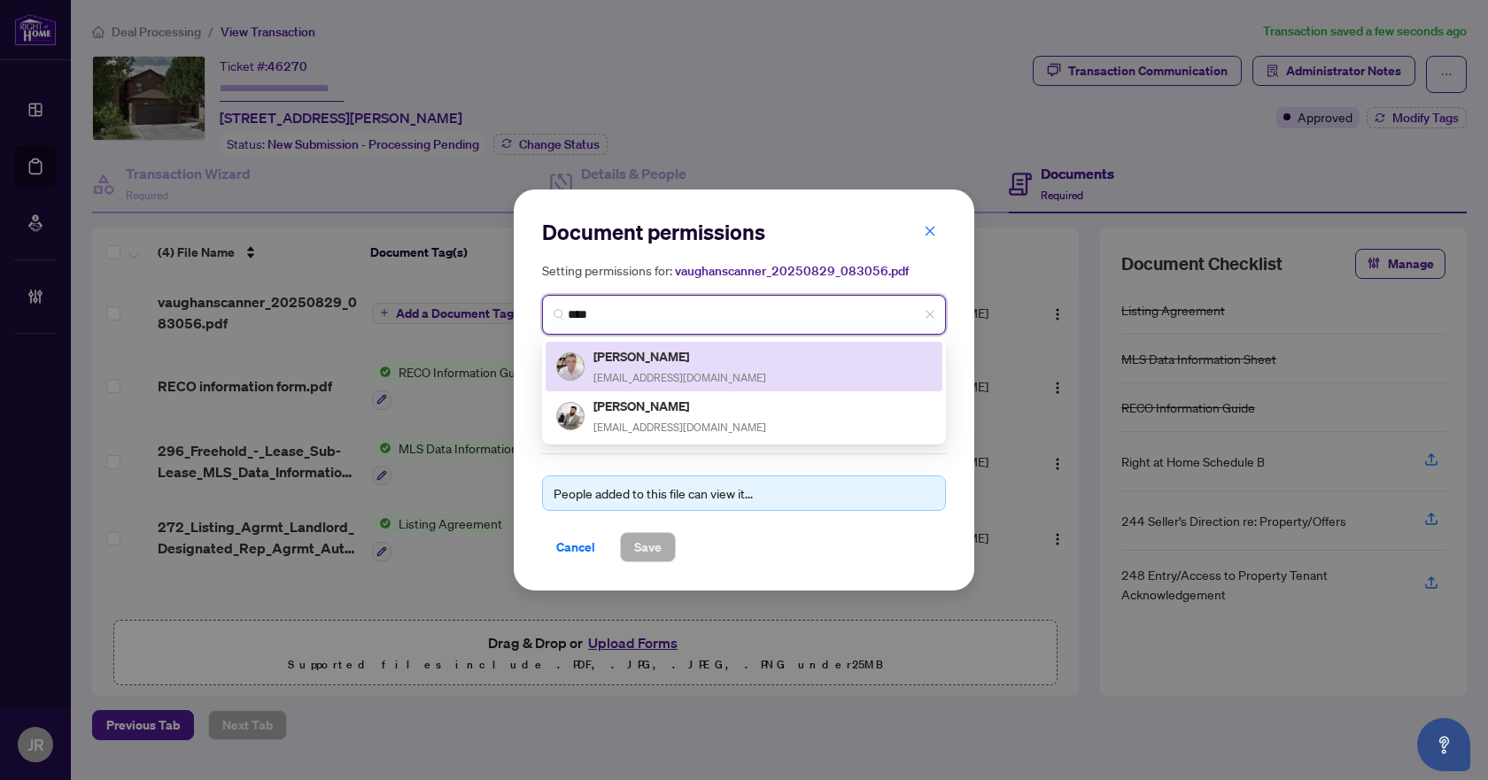
click at [684, 364] on h5 "[PERSON_NAME]" at bounding box center [679, 356] width 173 height 20
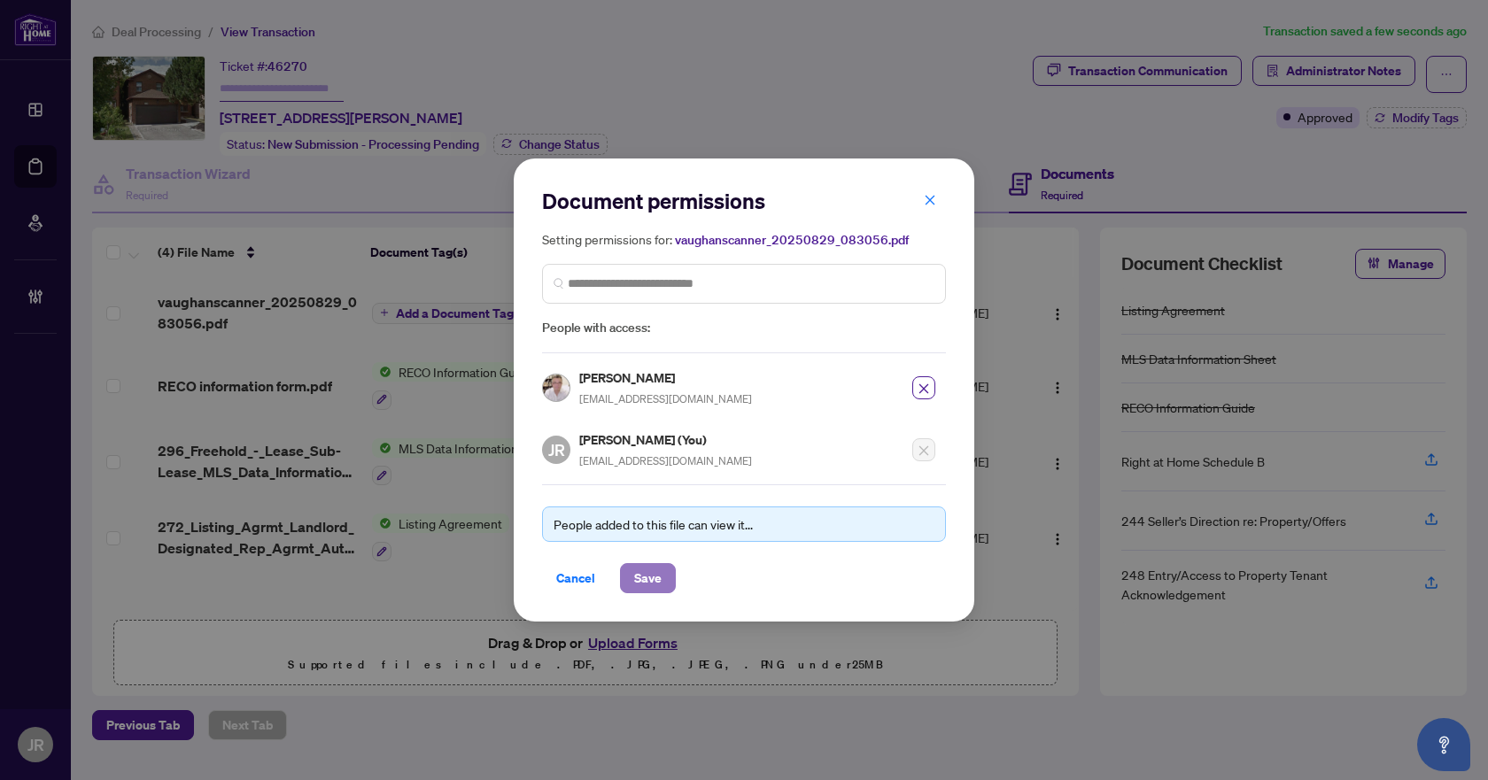
click at [653, 574] on span "Save" at bounding box center [647, 578] width 27 height 28
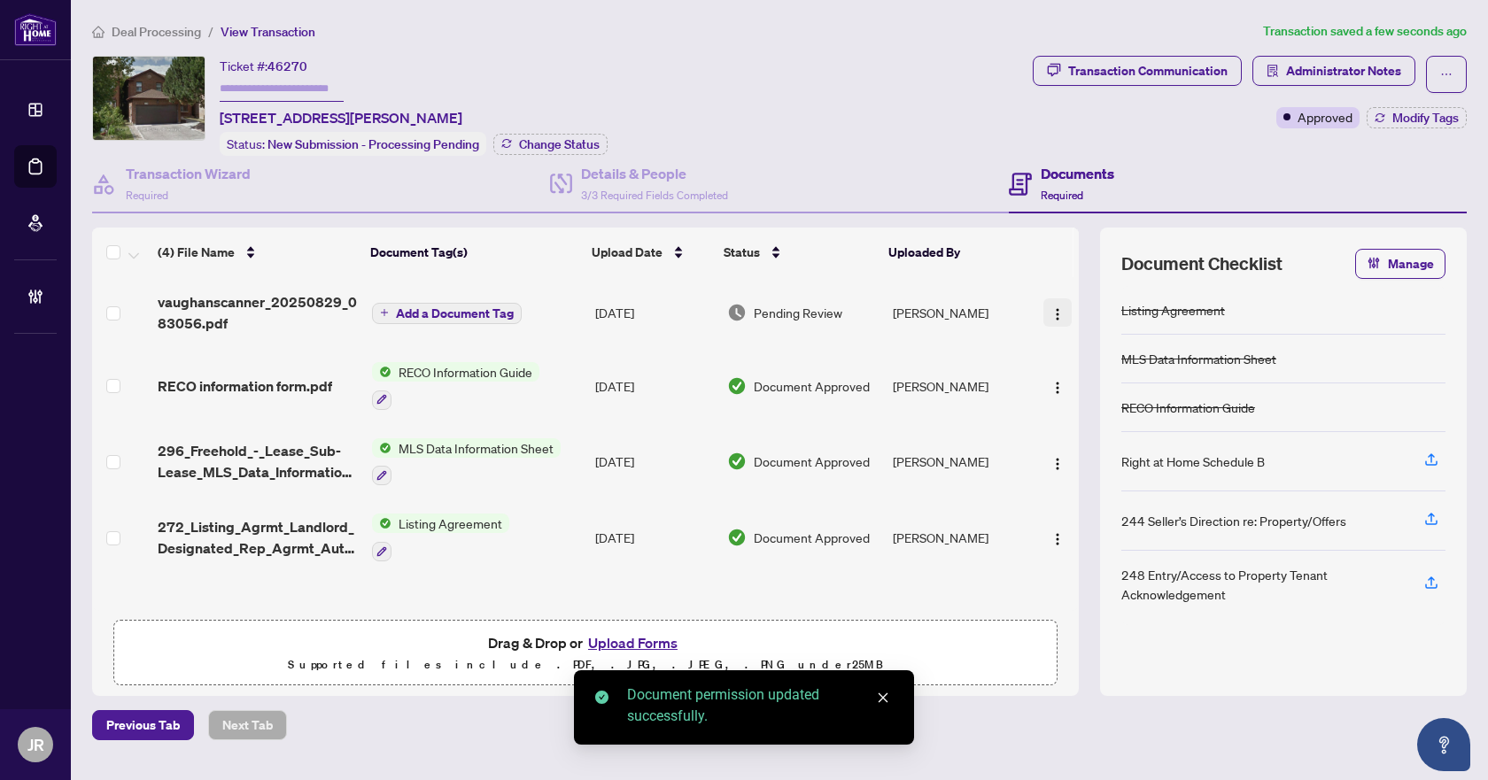
click at [1055, 307] on img "button" at bounding box center [1057, 314] width 14 height 14
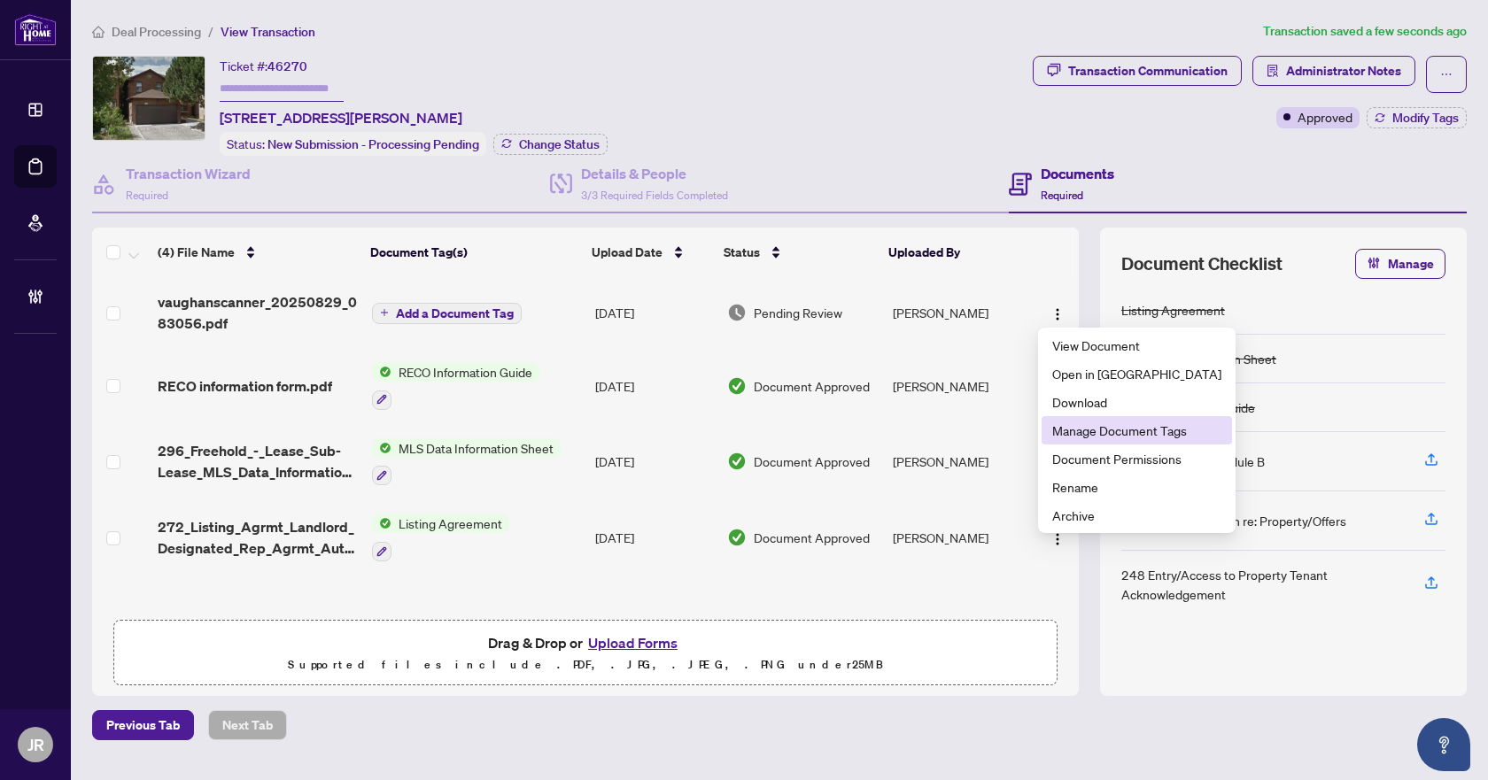
click at [1083, 435] on span "Manage Document Tags" at bounding box center [1136, 430] width 169 height 19
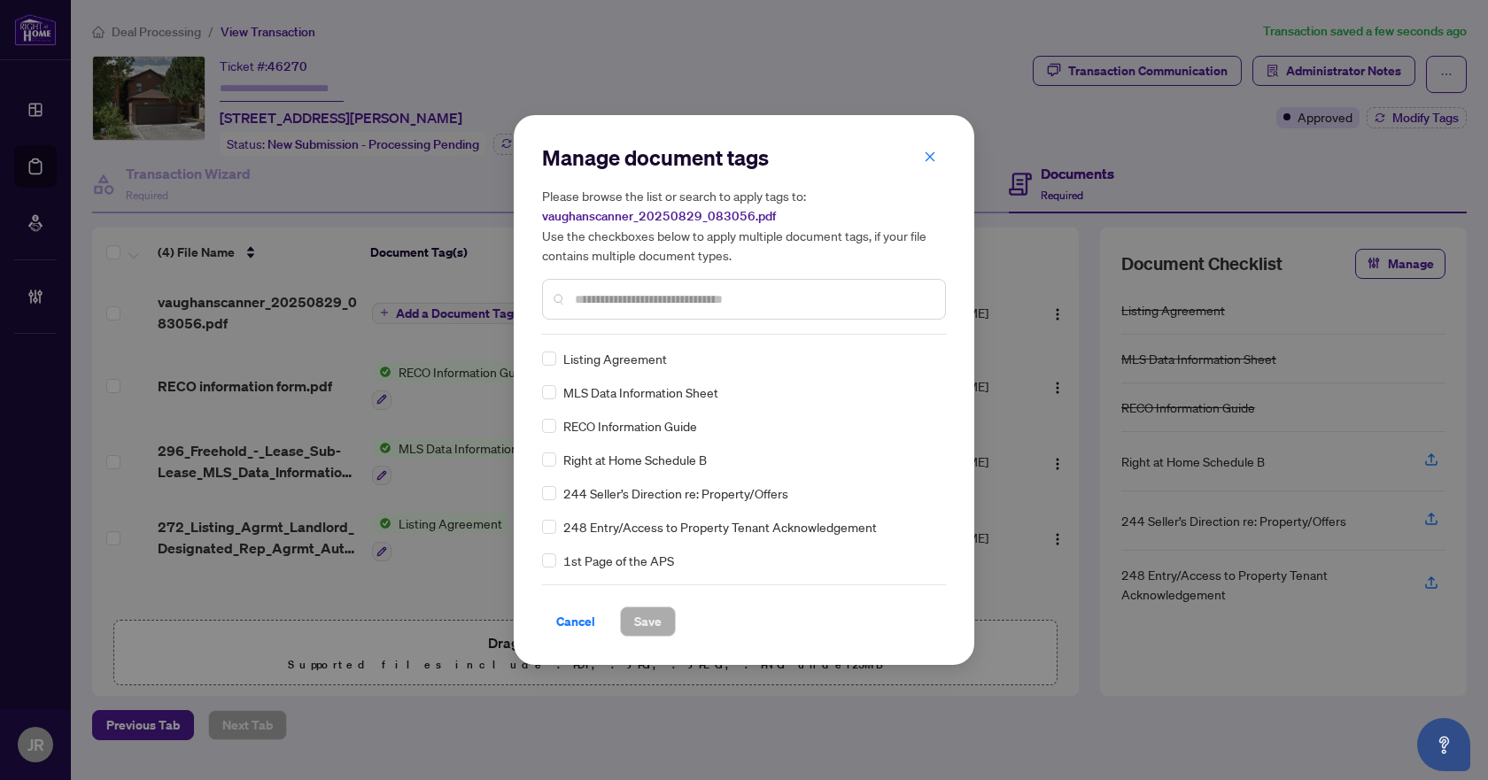
click at [684, 301] on input "text" at bounding box center [753, 299] width 356 height 19
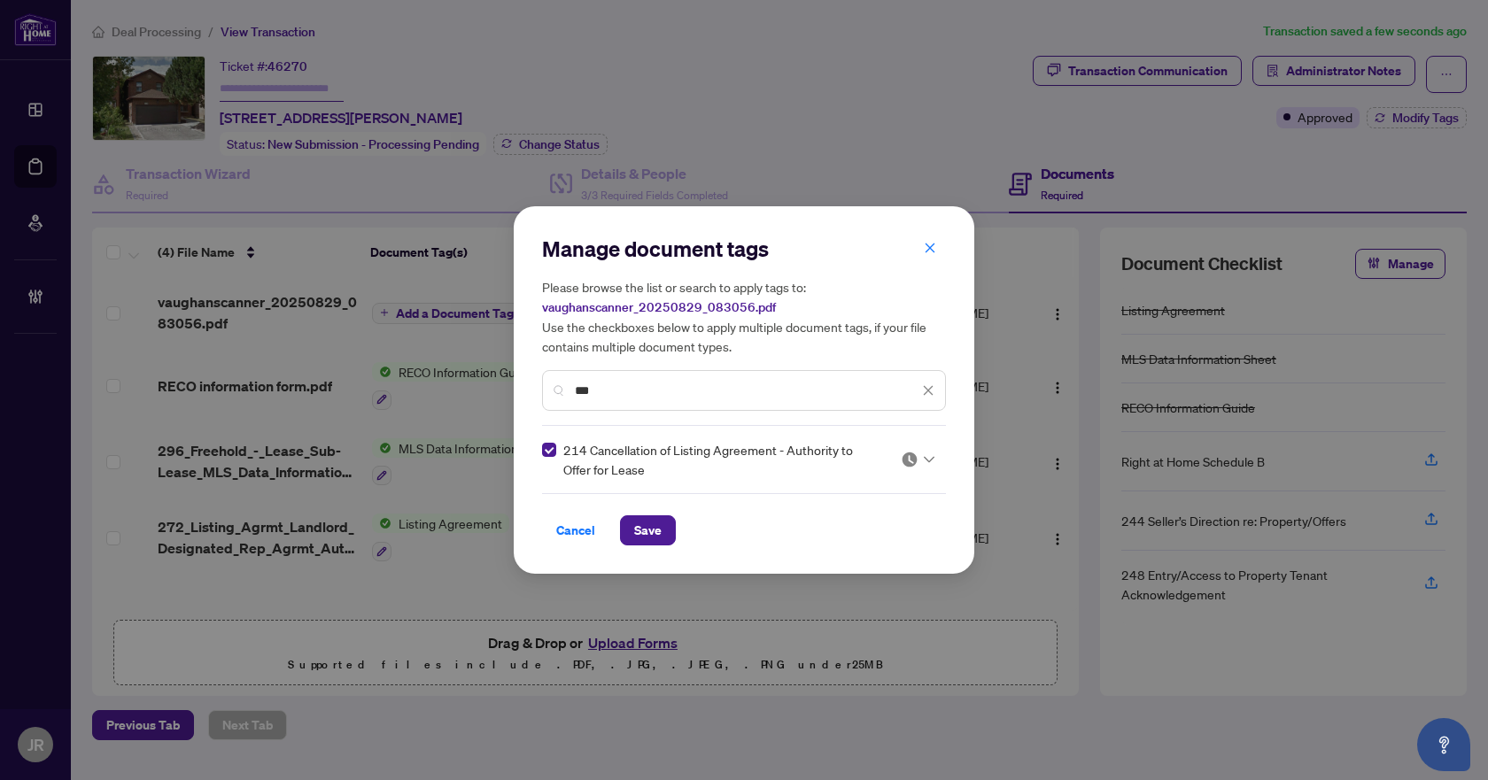
click at [625, 396] on input "***" at bounding box center [747, 390] width 344 height 19
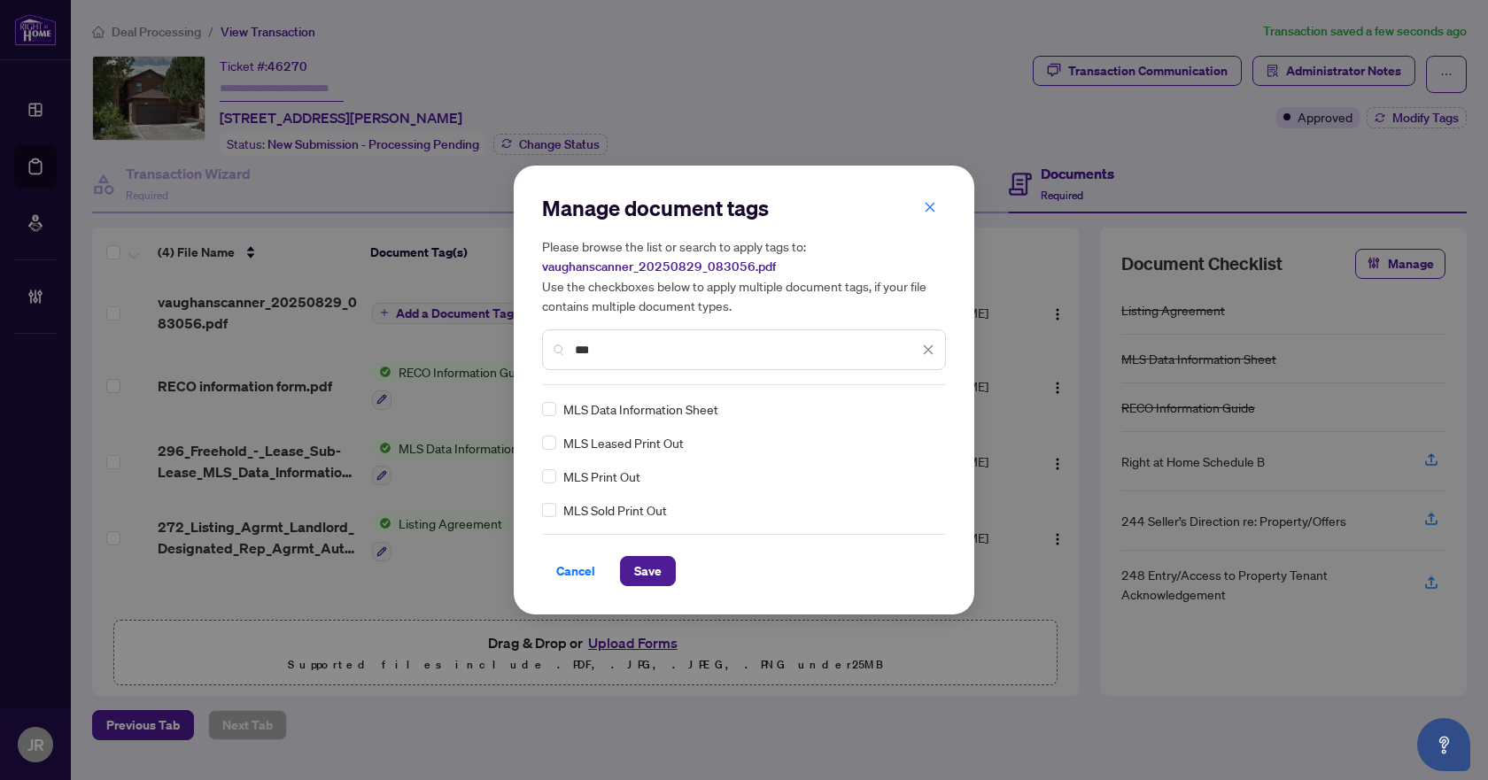
type input "***"
click at [923, 344] on icon "close" at bounding box center [928, 350] width 12 height 12
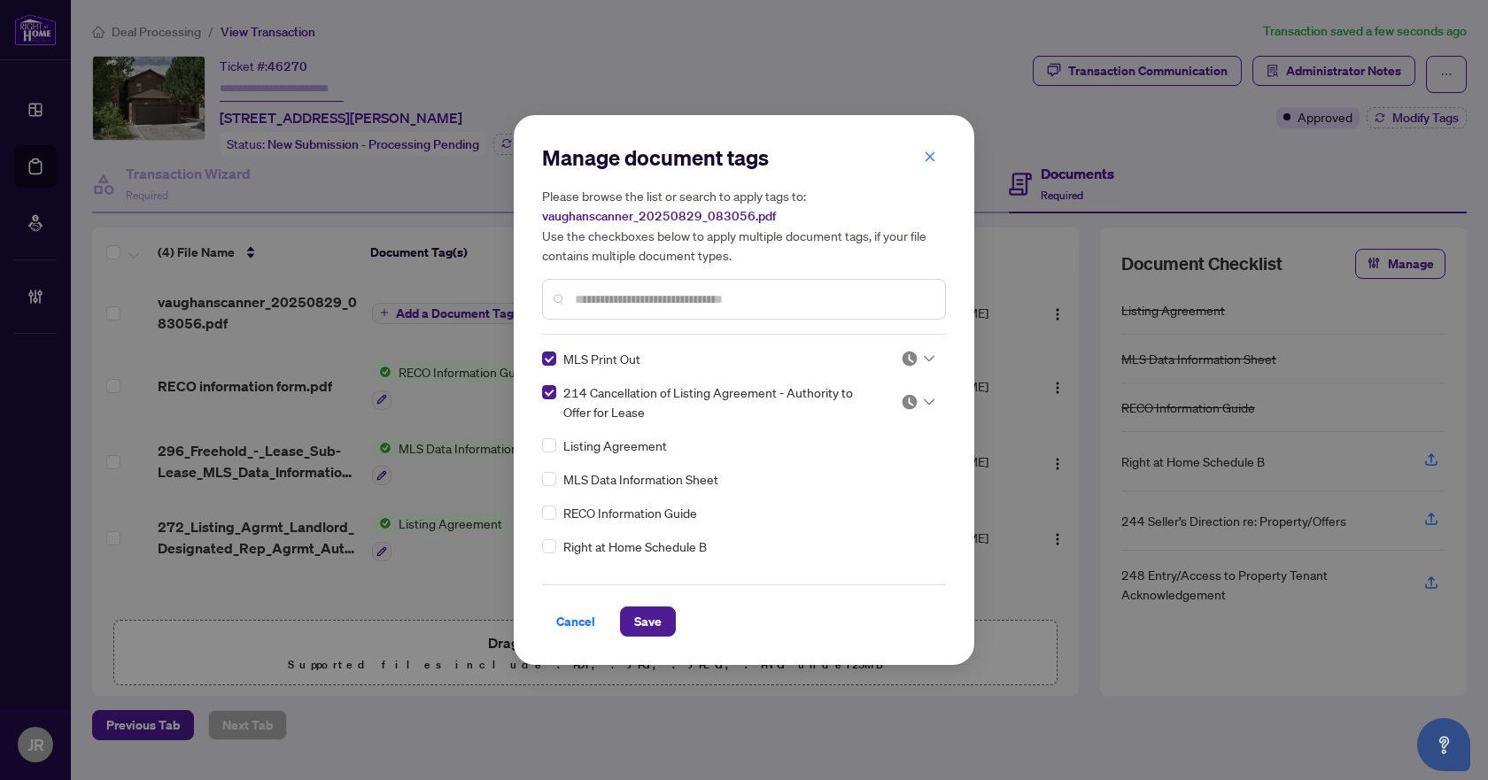
click at [914, 363] on div at bounding box center [917, 359] width 34 height 18
click at [894, 442] on div "Approved" at bounding box center [858, 445] width 113 height 19
click at [918, 391] on span at bounding box center [917, 402] width 34 height 27
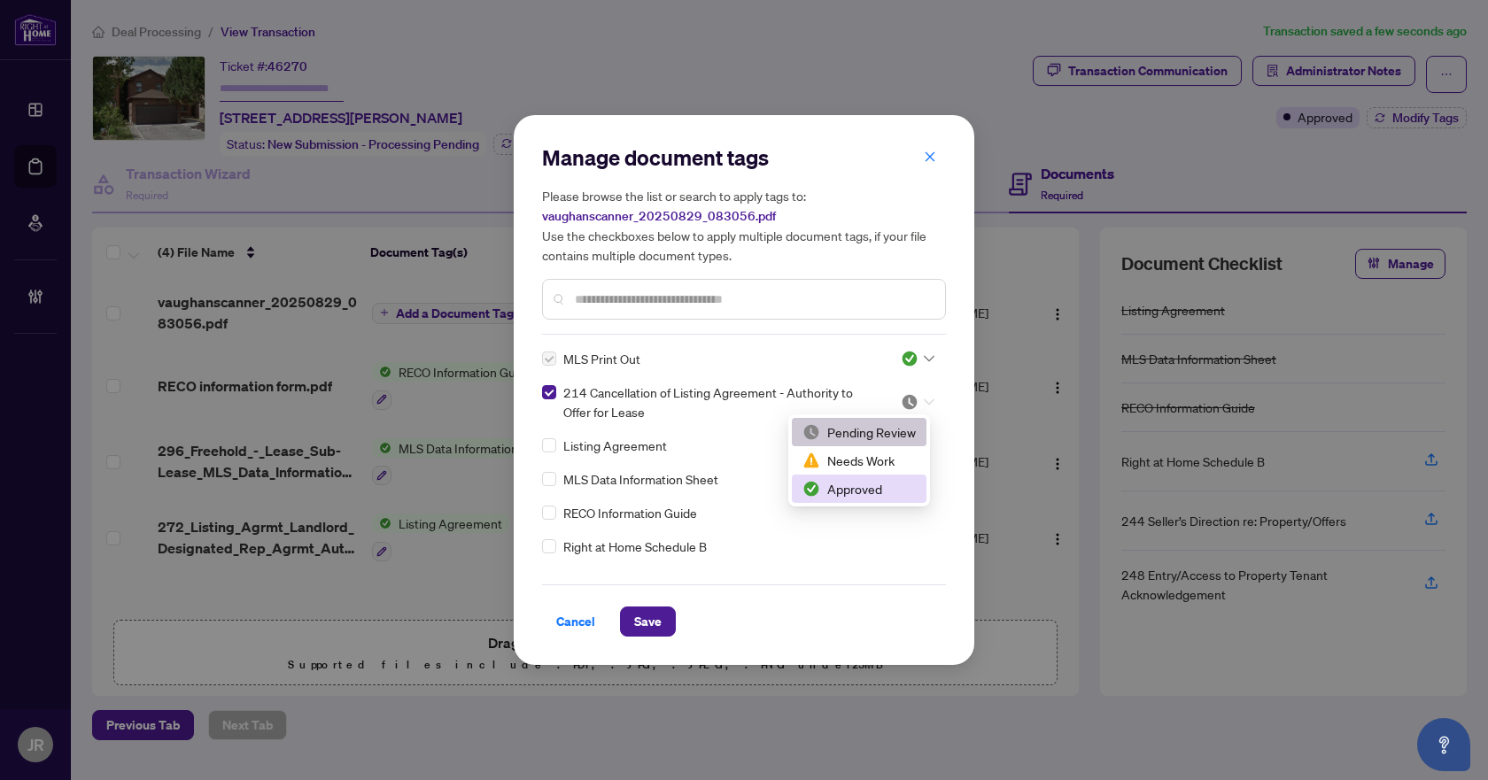
click at [880, 477] on div "Approved" at bounding box center [859, 489] width 135 height 28
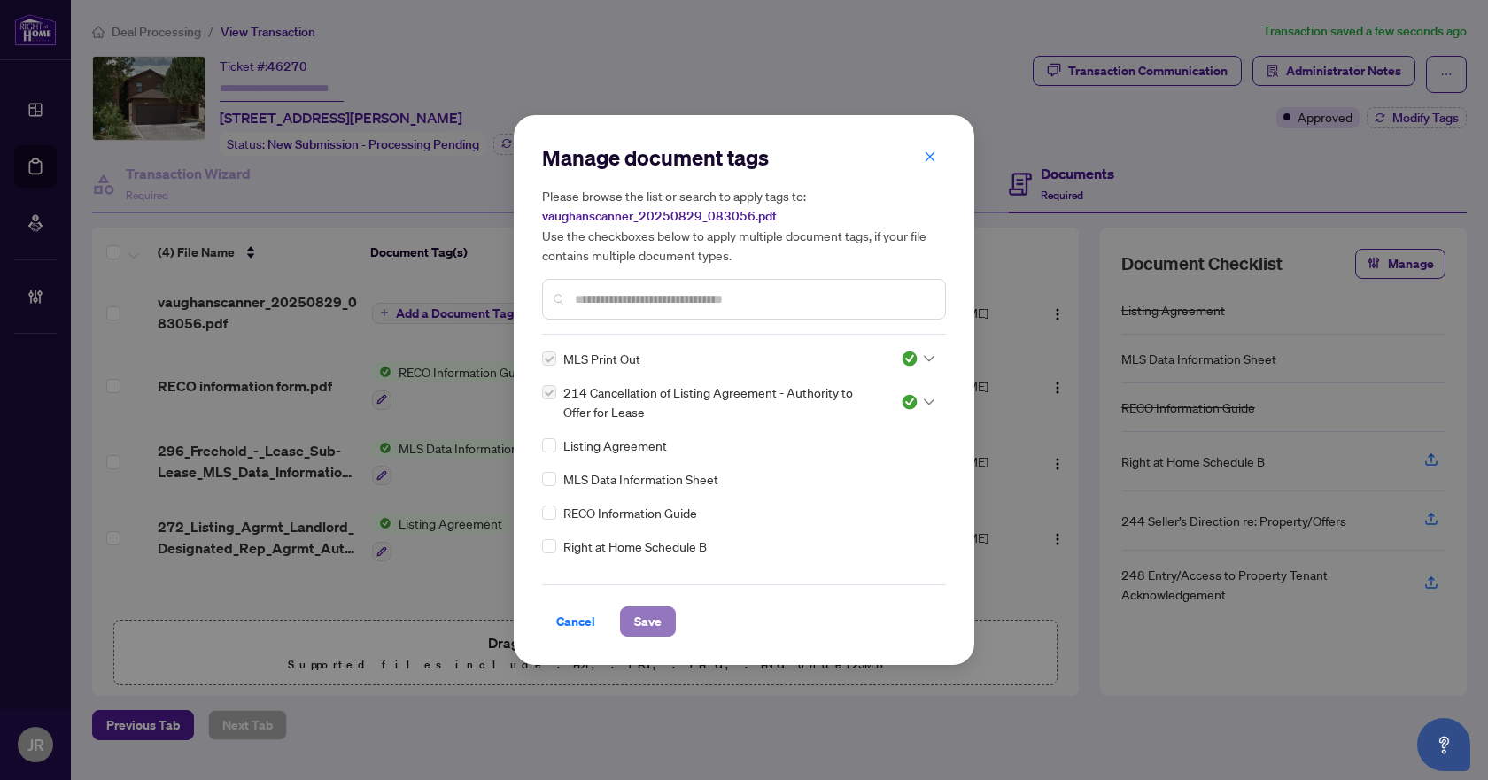
click at [650, 614] on span "Save" at bounding box center [647, 621] width 27 height 28
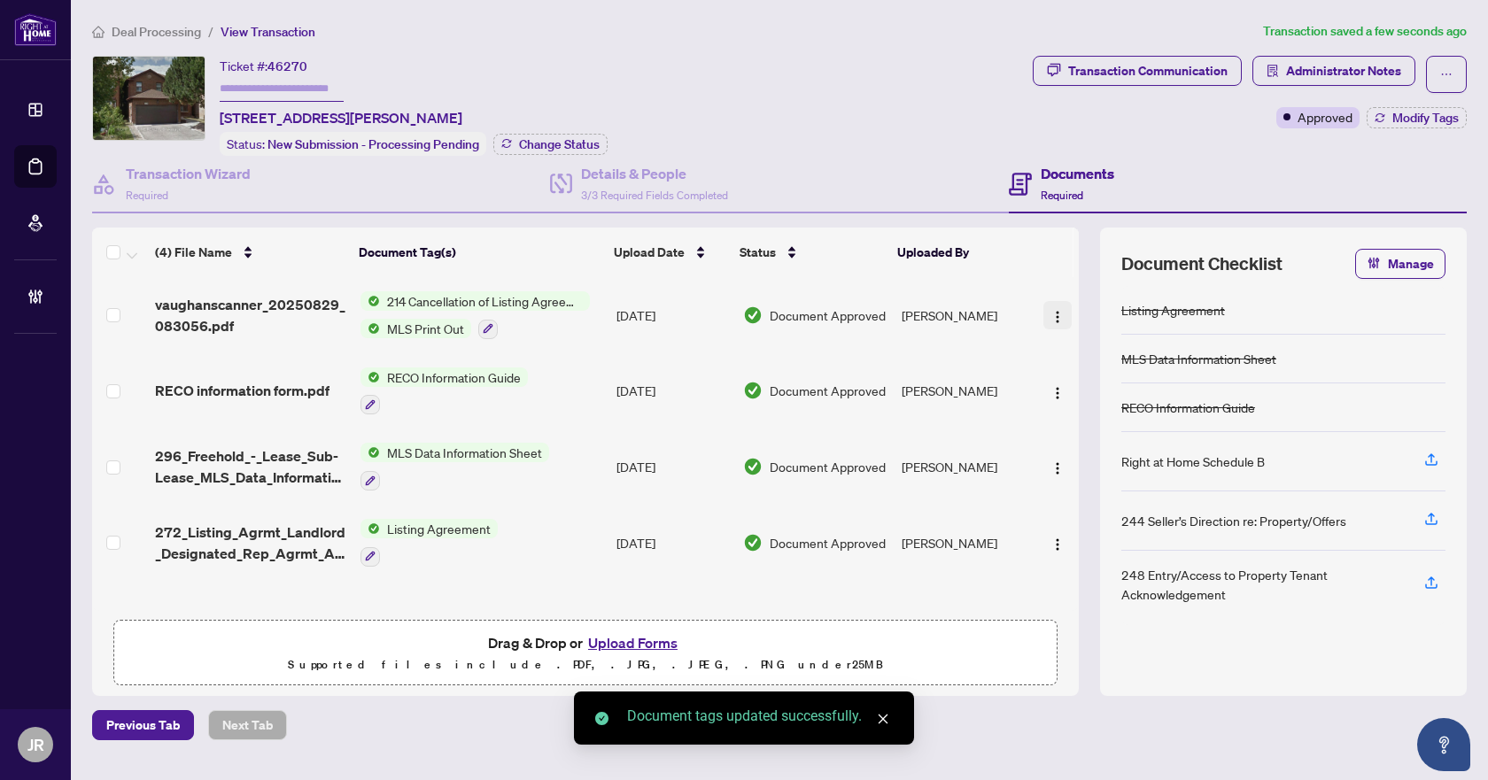
click at [1043, 319] on button "button" at bounding box center [1057, 315] width 28 height 28
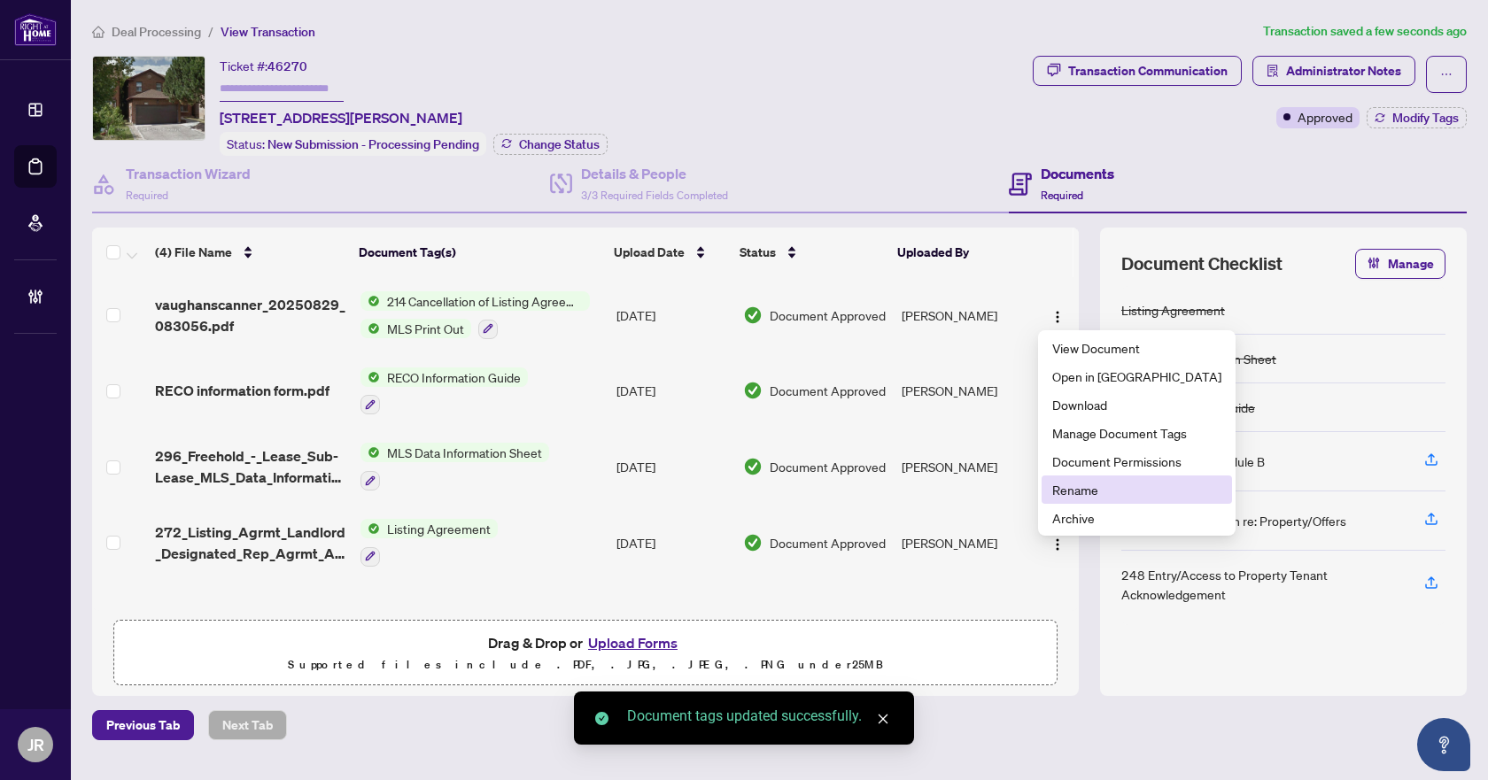
click at [1094, 482] on span "Rename" at bounding box center [1136, 489] width 169 height 19
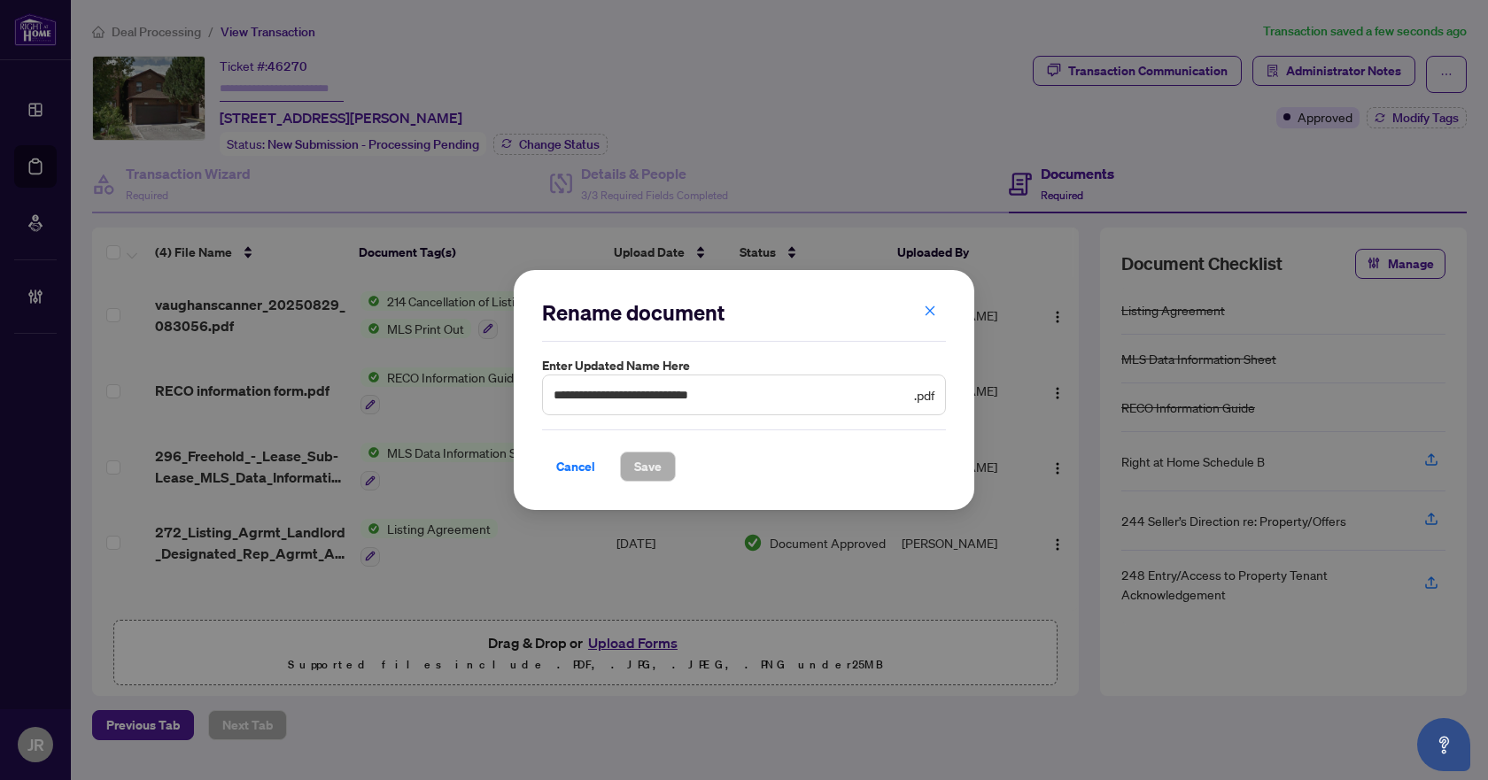
click at [681, 406] on span "**********" at bounding box center [744, 395] width 404 height 41
click at [686, 402] on input "**********" at bounding box center [731, 394] width 357 height 19
type input "**********"
click at [665, 464] on button "Save" at bounding box center [648, 467] width 56 height 30
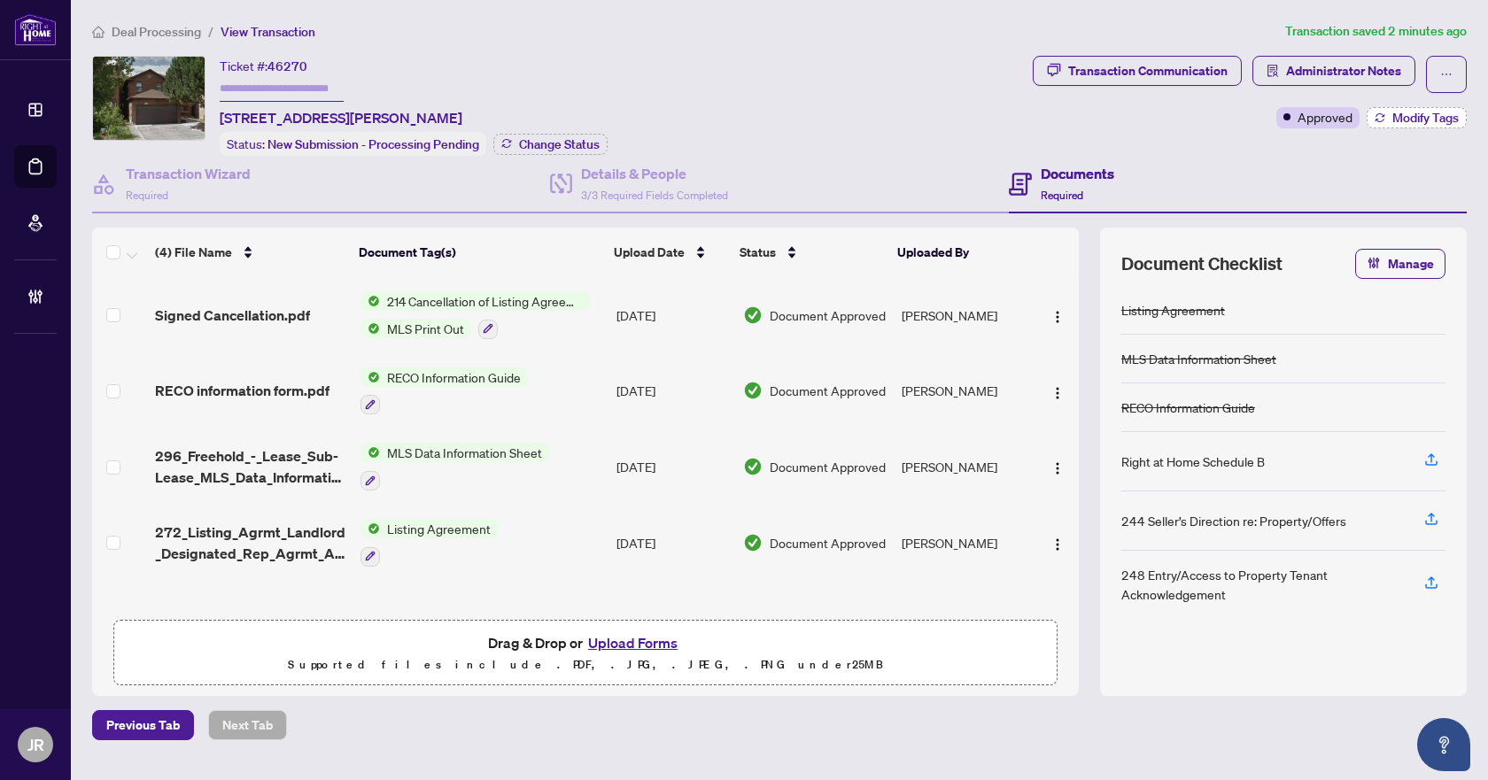
click at [1425, 113] on span "Modify Tags" at bounding box center [1425, 118] width 66 height 12
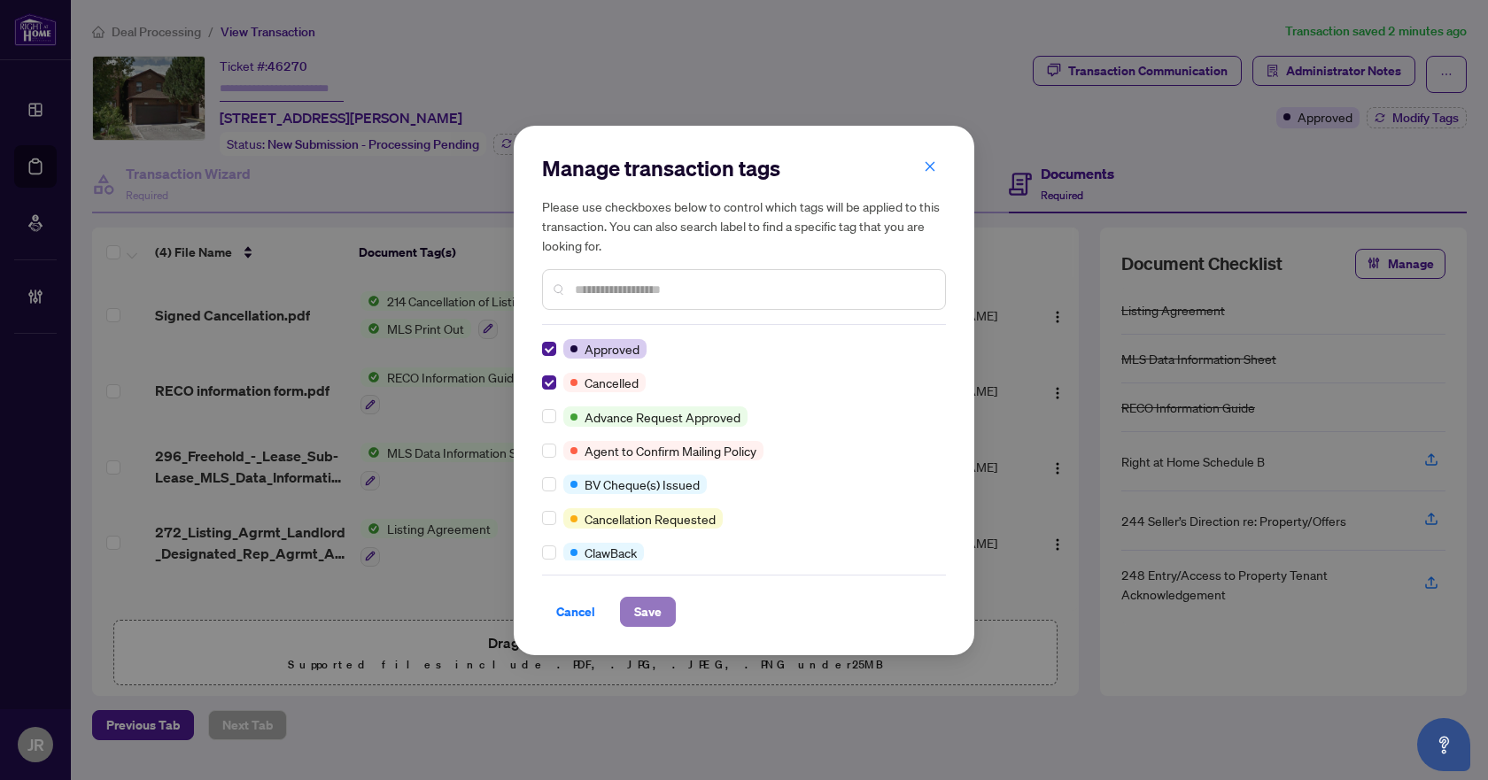
click at [653, 604] on span "Save" at bounding box center [647, 612] width 27 height 28
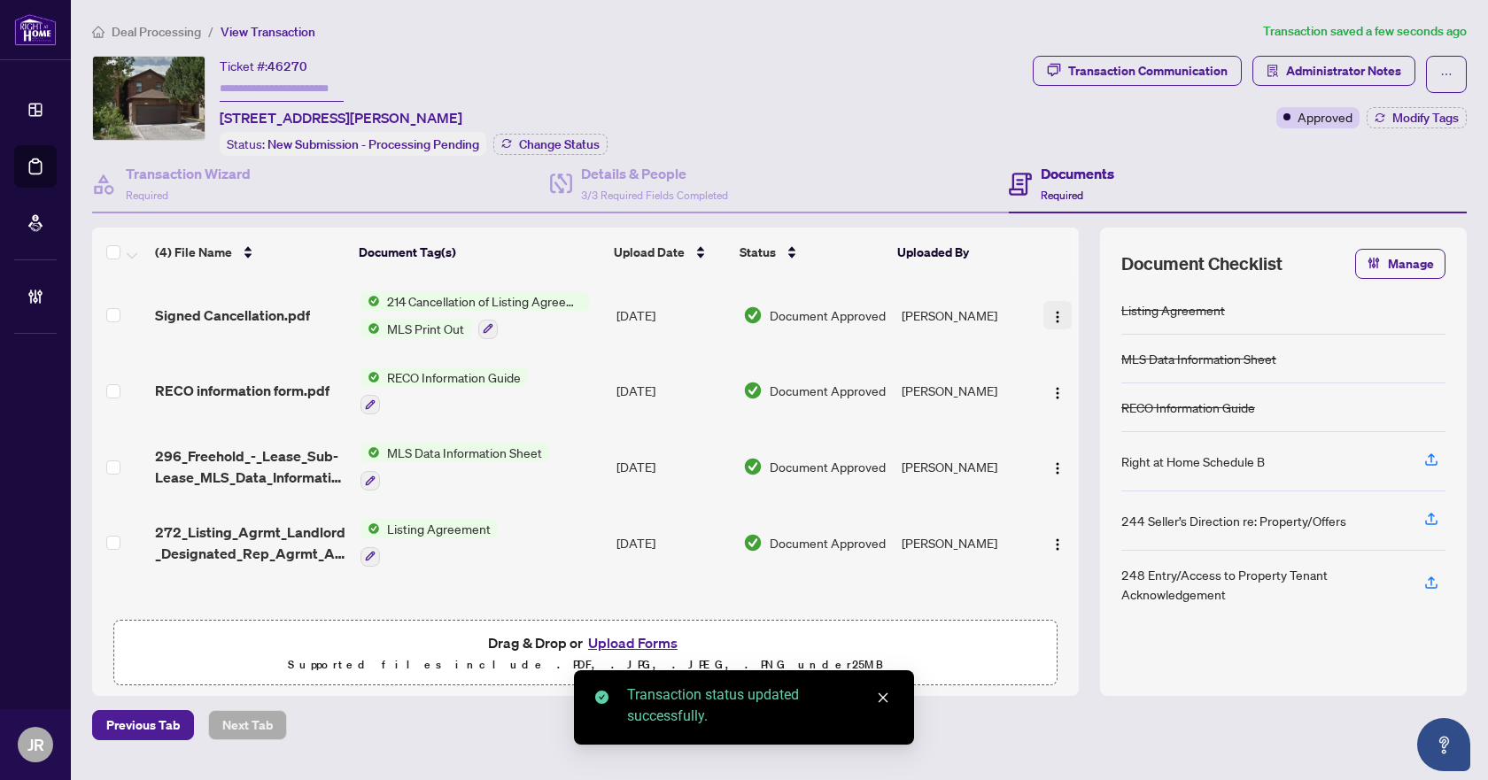
click at [1059, 313] on button "button" at bounding box center [1057, 315] width 28 height 28
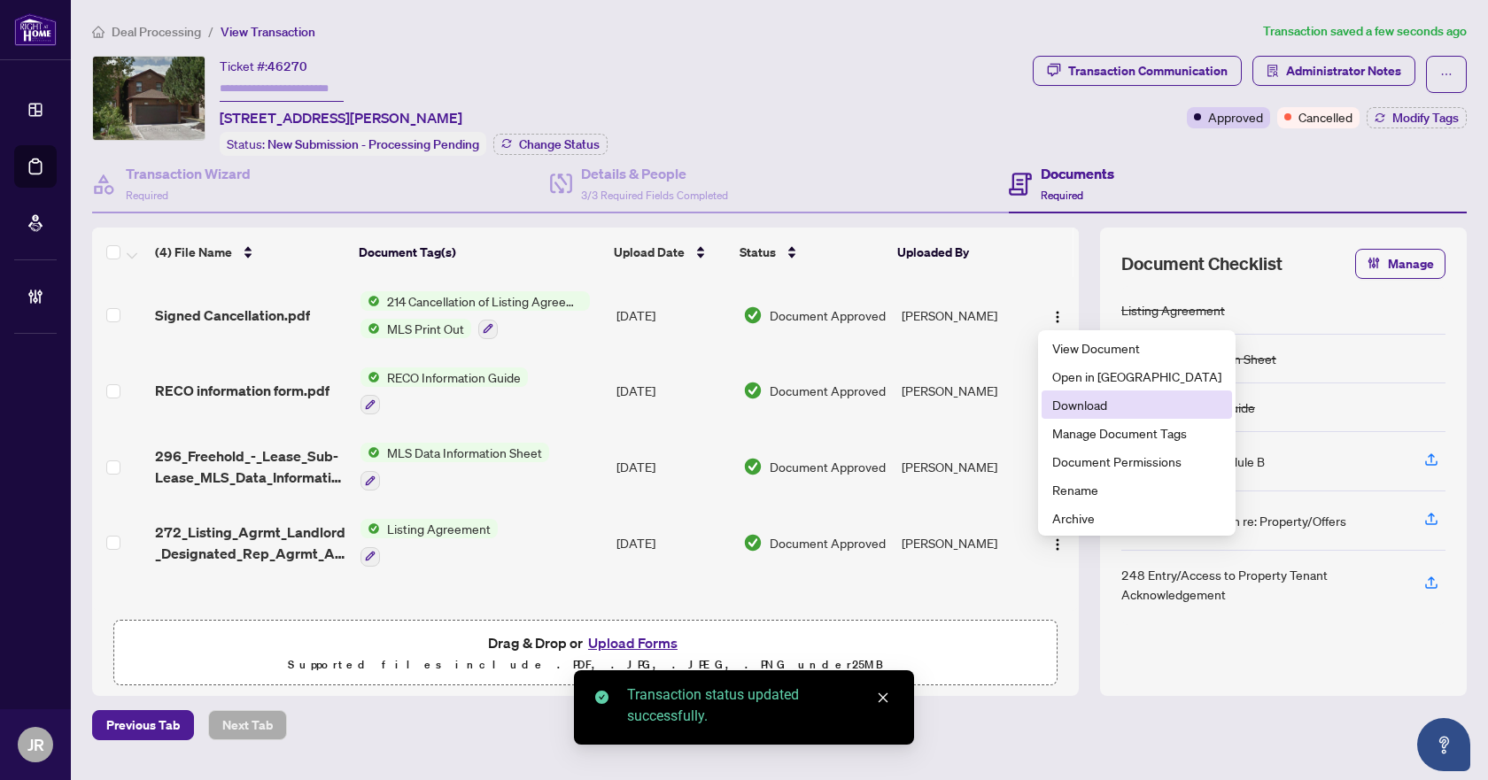
click at [1115, 405] on span "Download" at bounding box center [1136, 404] width 169 height 19
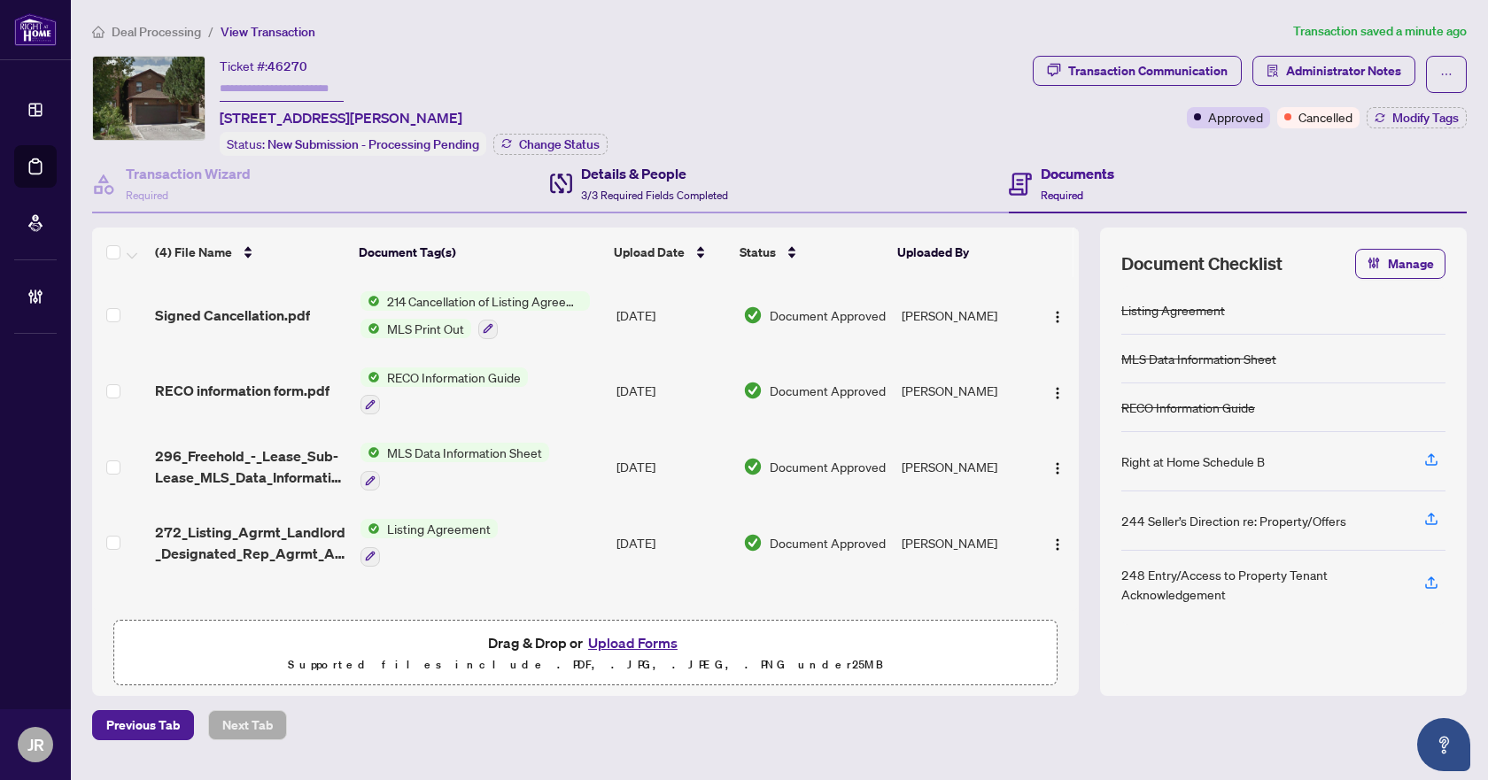
click at [647, 178] on h4 "Details & People" at bounding box center [654, 173] width 147 height 21
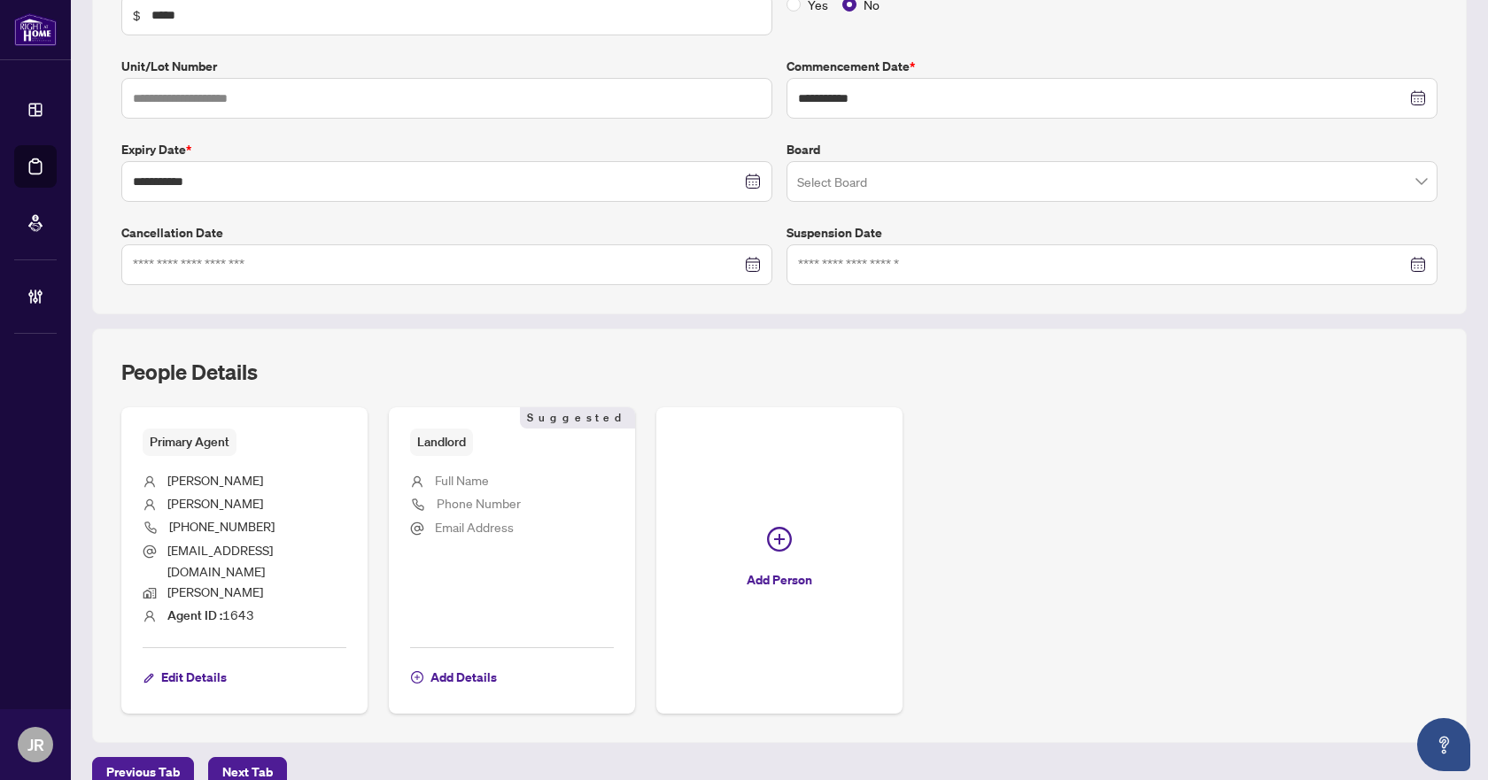
scroll to position [340, 0]
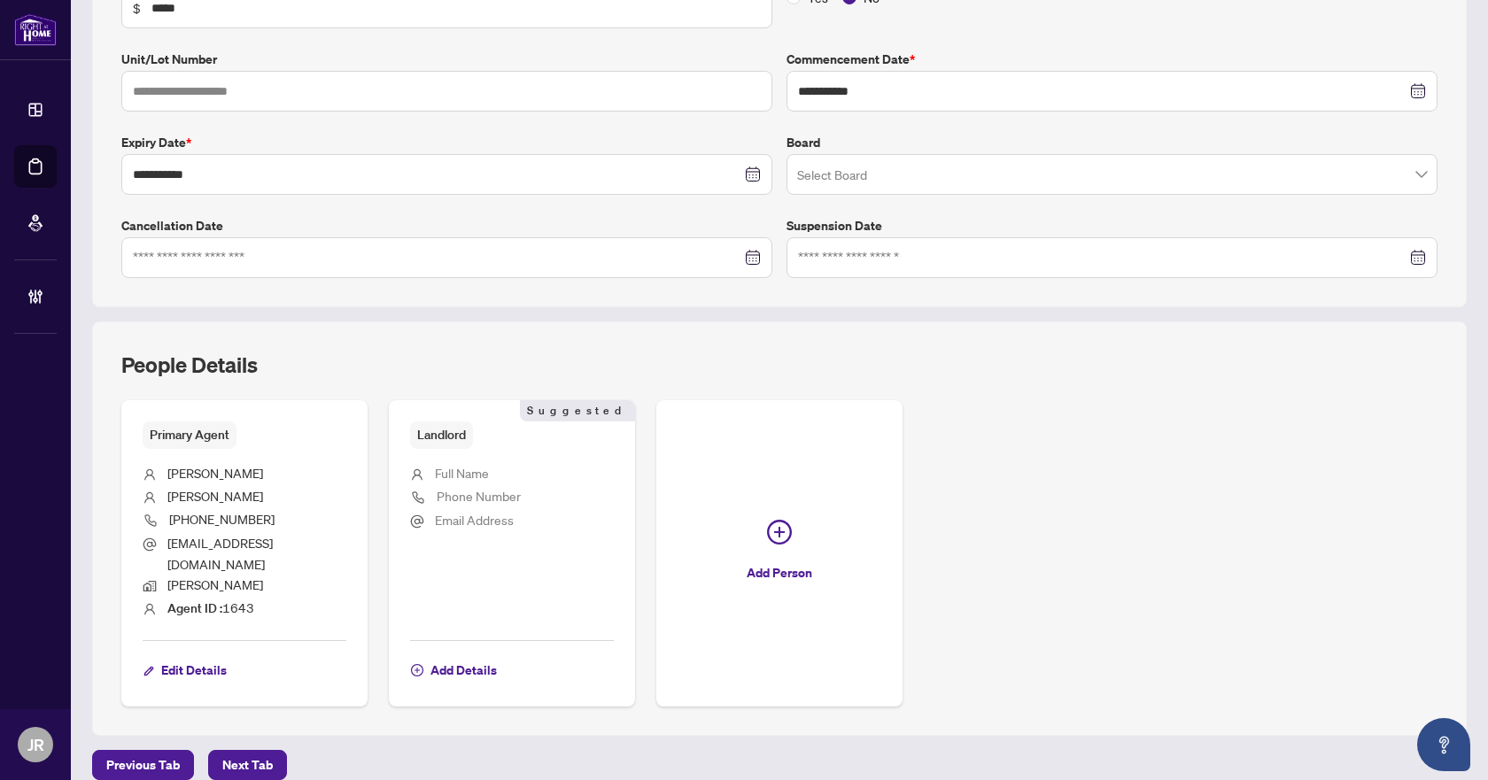
click at [263, 543] on span "[EMAIL_ADDRESS][DOMAIN_NAME]" at bounding box center [219, 553] width 105 height 36
copy ul "[EMAIL_ADDRESS][DOMAIN_NAME]"
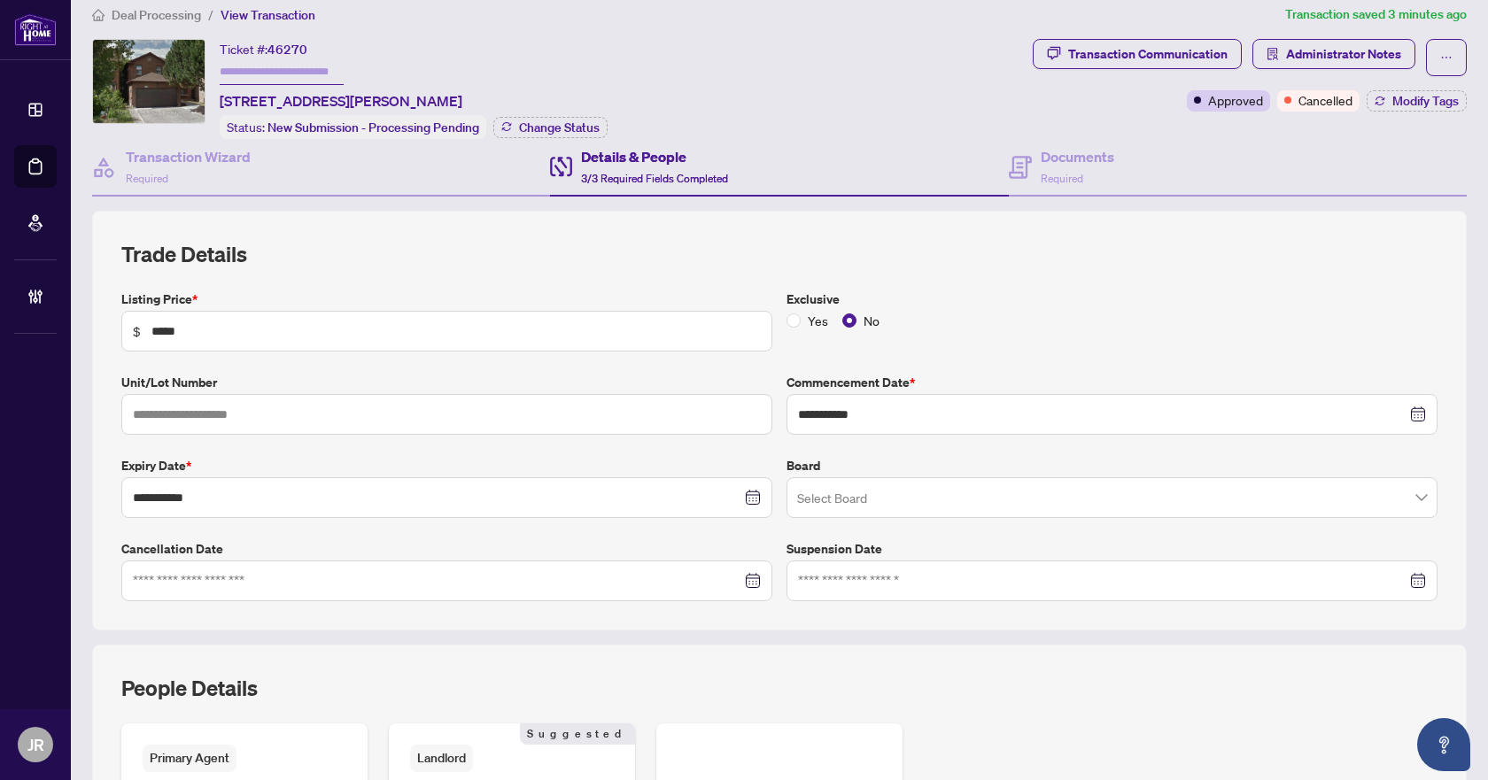
scroll to position [0, 0]
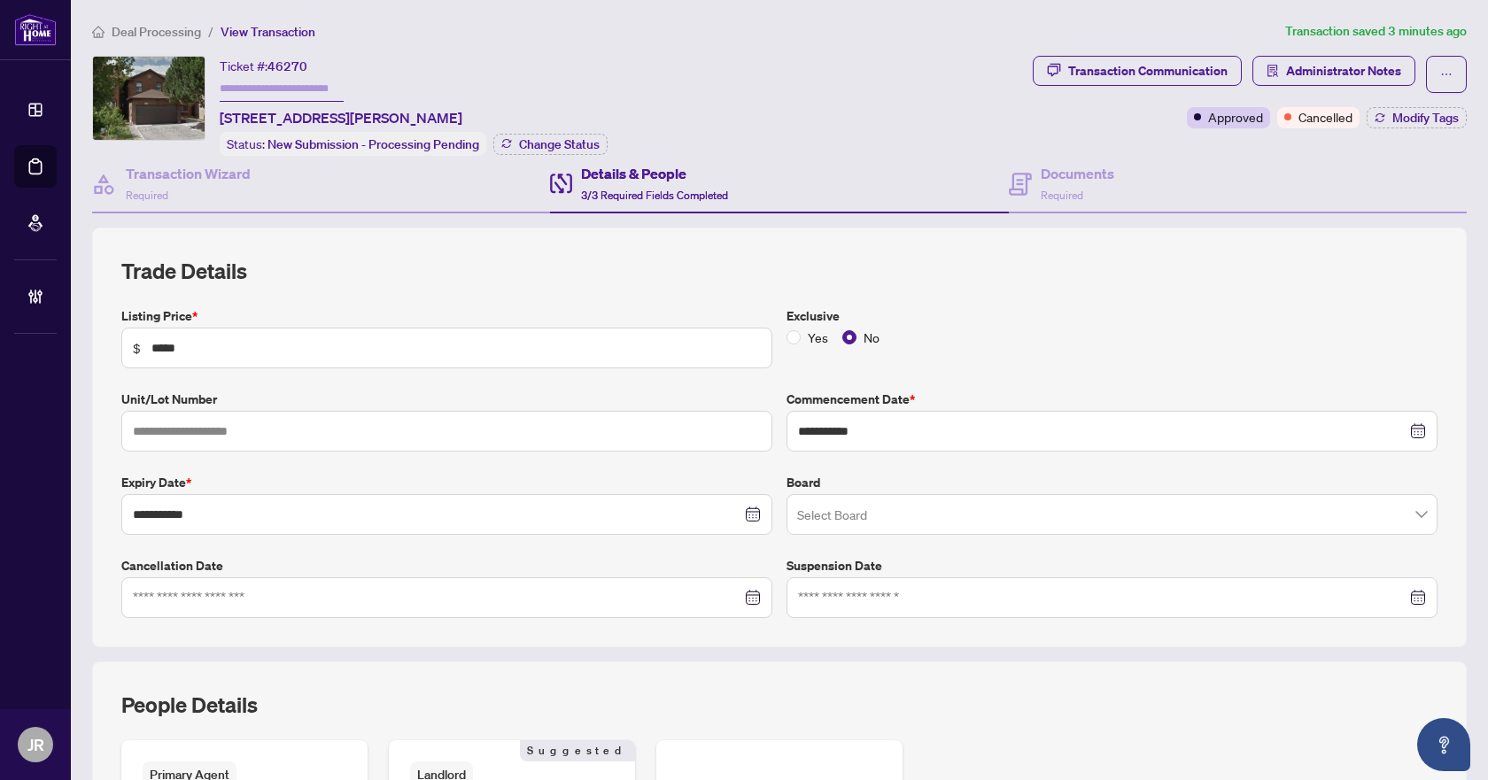
click at [156, 36] on span "Deal Processing" at bounding box center [156, 32] width 89 height 16
